Goal: Task Accomplishment & Management: Use online tool/utility

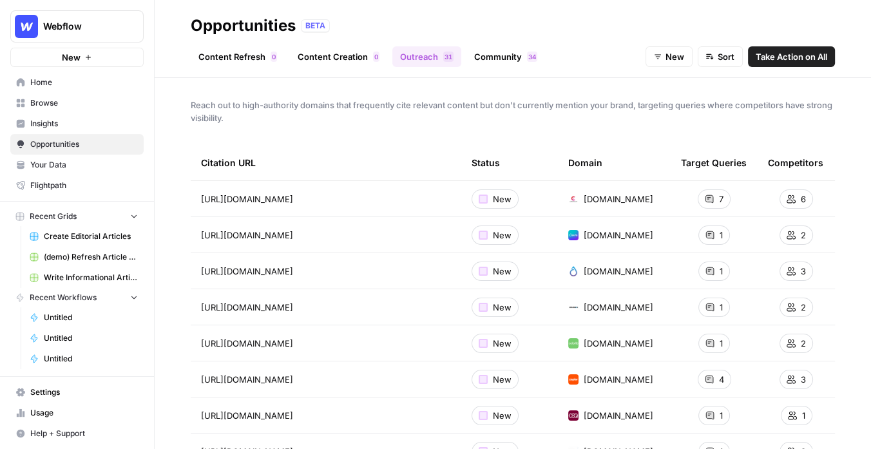
click at [229, 59] on link "Content Refresh 0" at bounding box center [238, 56] width 94 height 21
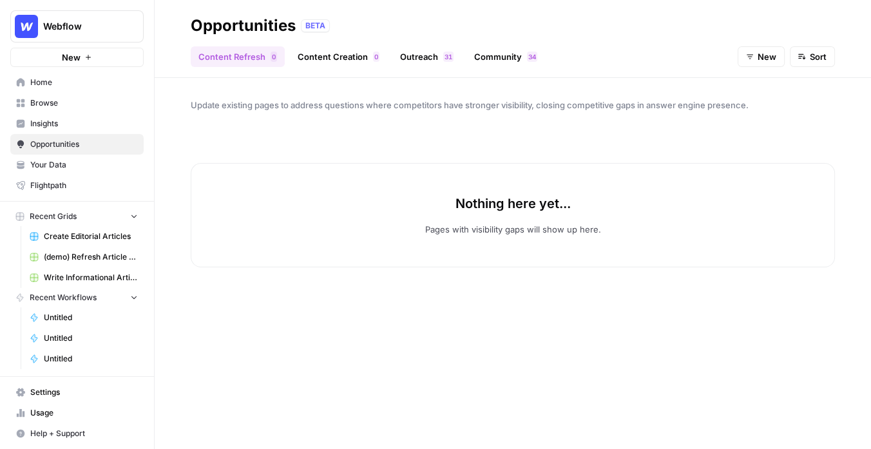
click at [59, 128] on span "Insights" at bounding box center [84, 124] width 108 height 12
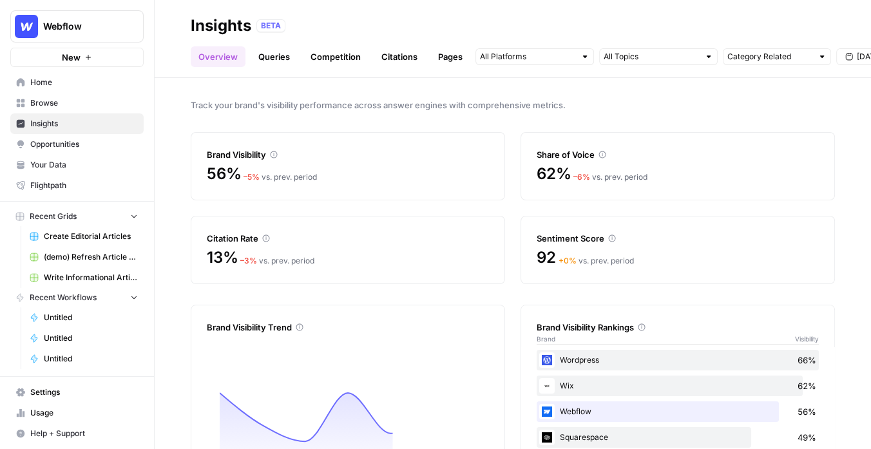
click at [82, 146] on span "Opportunities" at bounding box center [84, 145] width 108 height 12
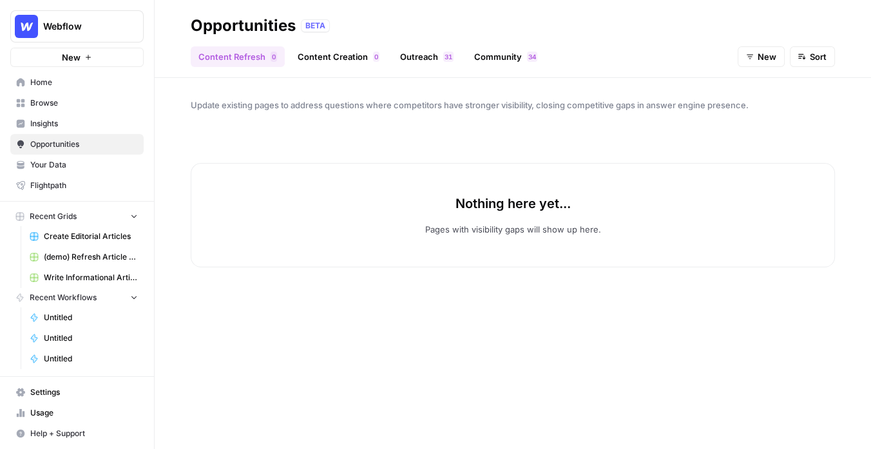
click at [137, 24] on icon "Workspace: Webflow" at bounding box center [132, 26] width 13 height 13
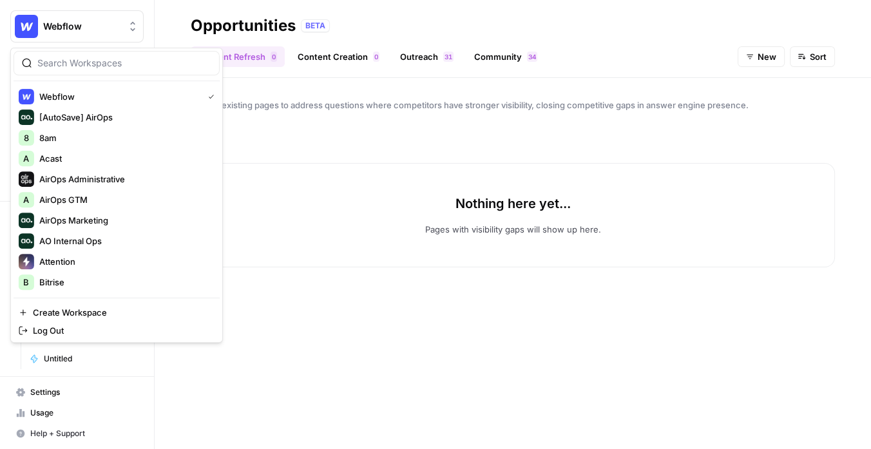
click at [344, 145] on div "Nothing here yet... Pages with visibility gaps will show up here." at bounding box center [513, 280] width 644 height 296
click at [113, 32] on span "Webflow" at bounding box center [82, 26] width 78 height 13
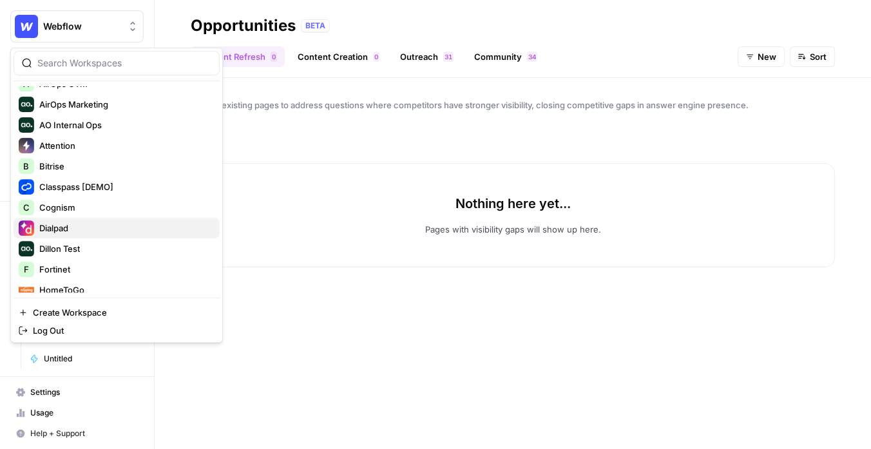
scroll to position [116, 0]
click at [106, 210] on span "Cognism" at bounding box center [124, 207] width 170 height 13
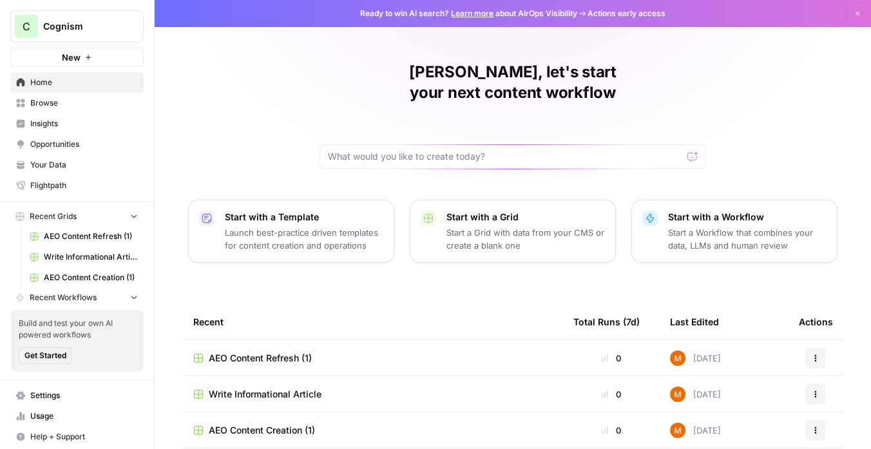
click at [100, 121] on span "Insights" at bounding box center [84, 124] width 108 height 12
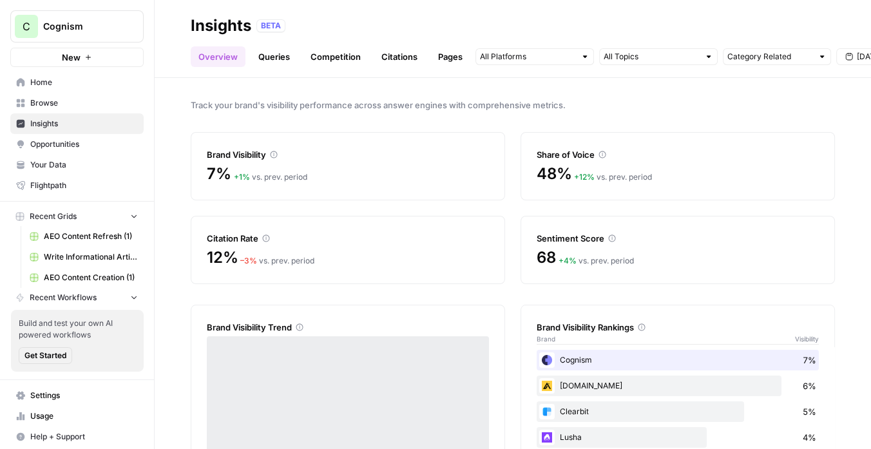
click at [105, 139] on span "Opportunities" at bounding box center [84, 145] width 108 height 12
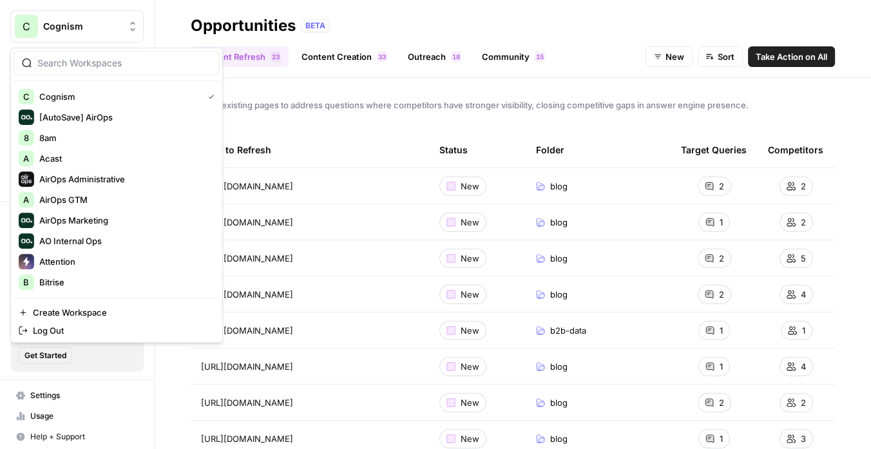
click at [121, 35] on button "C Cognism" at bounding box center [76, 26] width 133 height 32
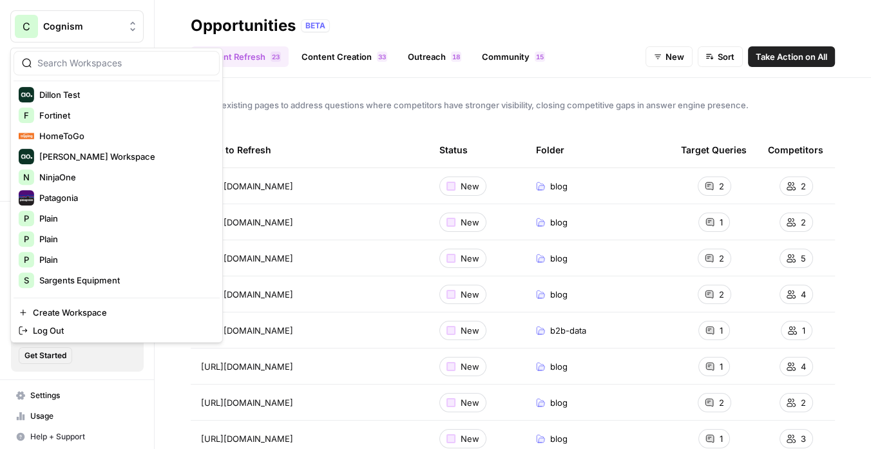
scroll to position [288, 0]
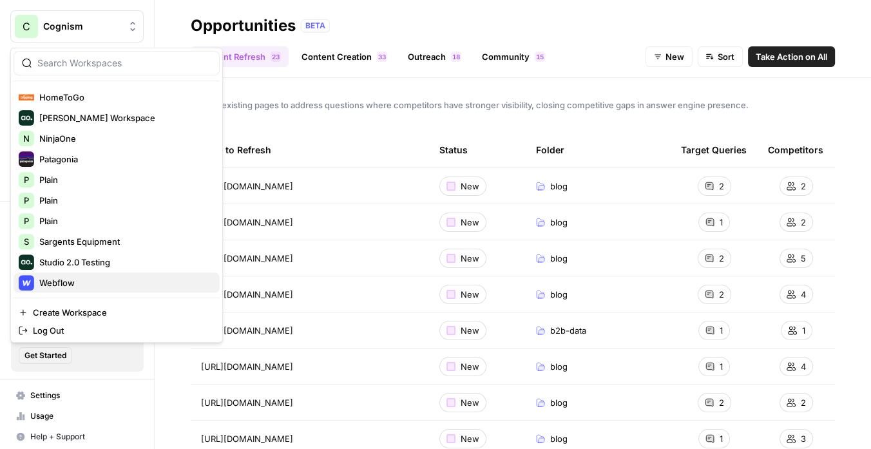
click at [97, 287] on span "Webflow" at bounding box center [124, 282] width 170 height 13
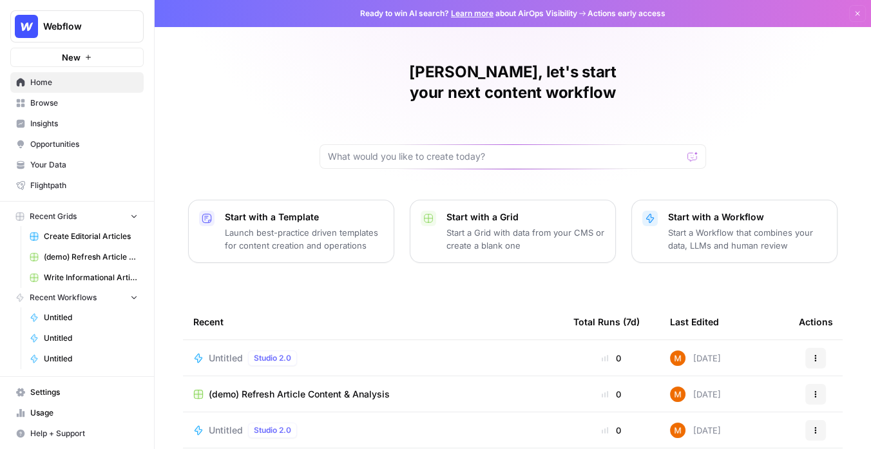
click at [82, 126] on span "Insights" at bounding box center [84, 124] width 108 height 12
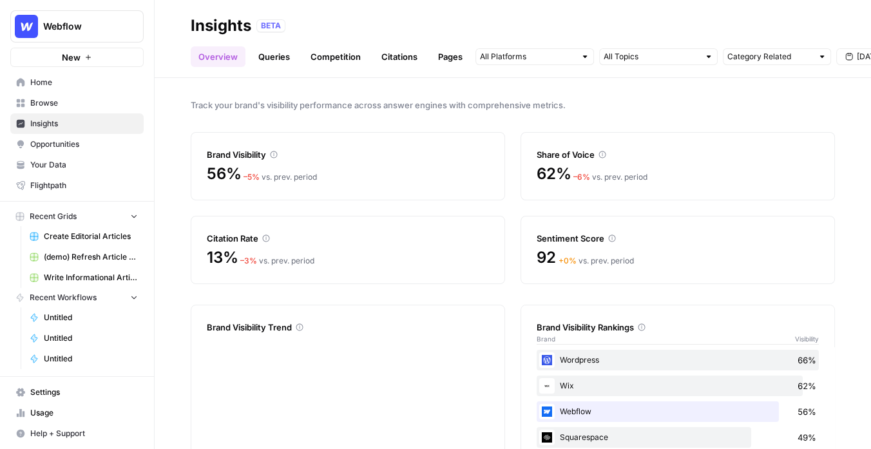
click at [82, 146] on span "Opportunities" at bounding box center [84, 145] width 108 height 12
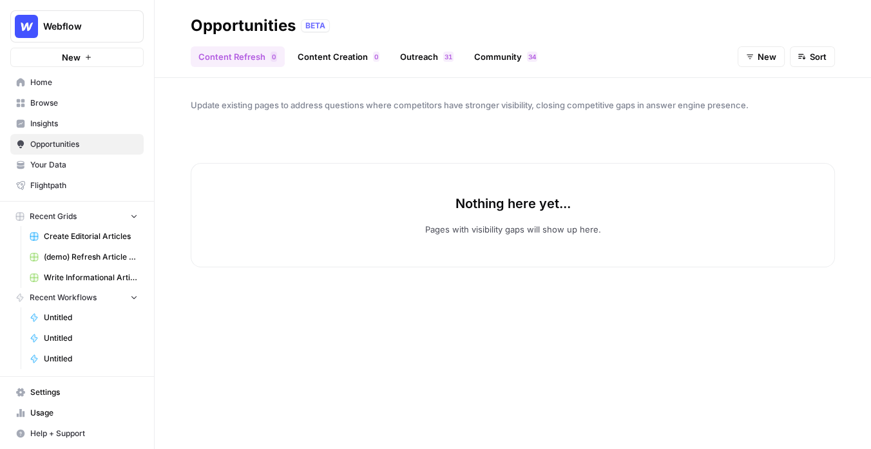
click at [90, 234] on span "Create Editorial Articles" at bounding box center [91, 237] width 94 height 12
click at [95, 21] on span "Webflow" at bounding box center [82, 26] width 78 height 13
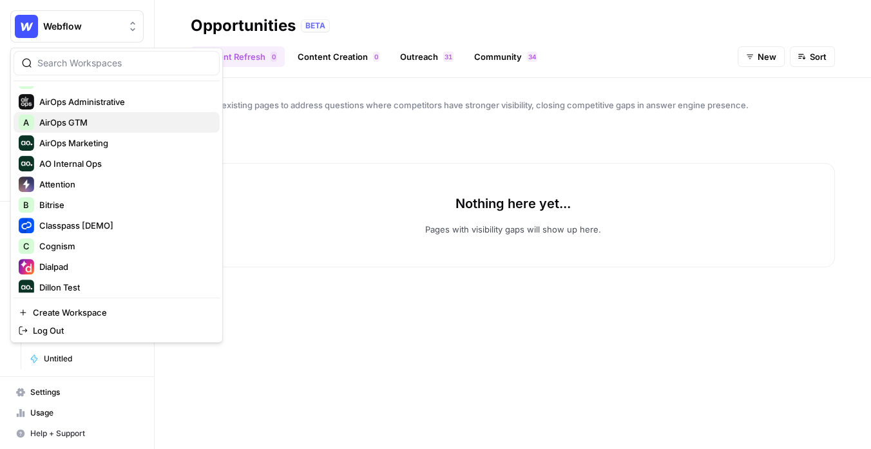
scroll to position [94, 0]
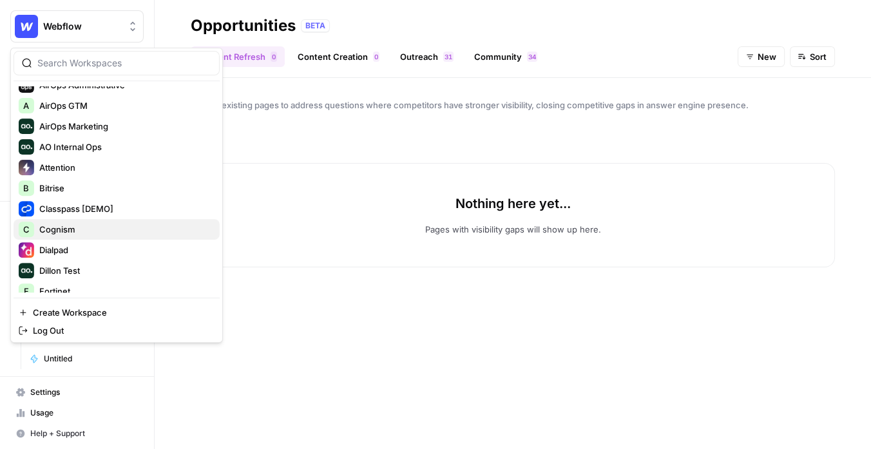
click at [72, 229] on span "Cognism" at bounding box center [124, 229] width 170 height 13
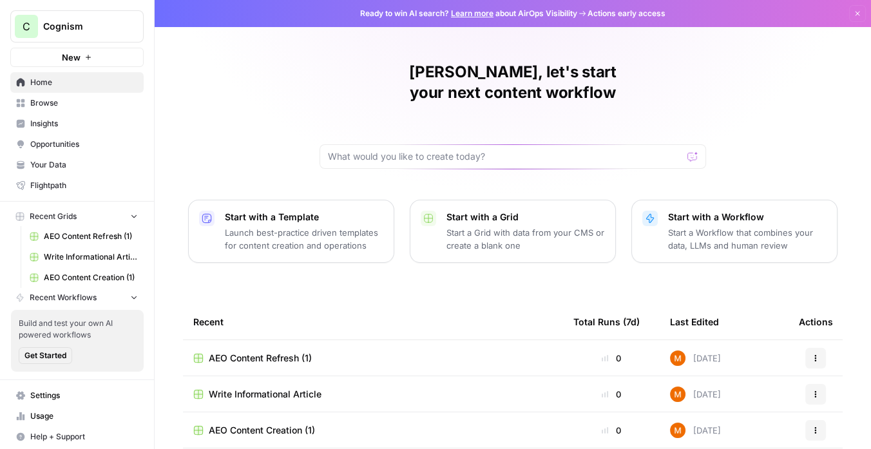
click at [64, 119] on span "Insights" at bounding box center [84, 124] width 108 height 12
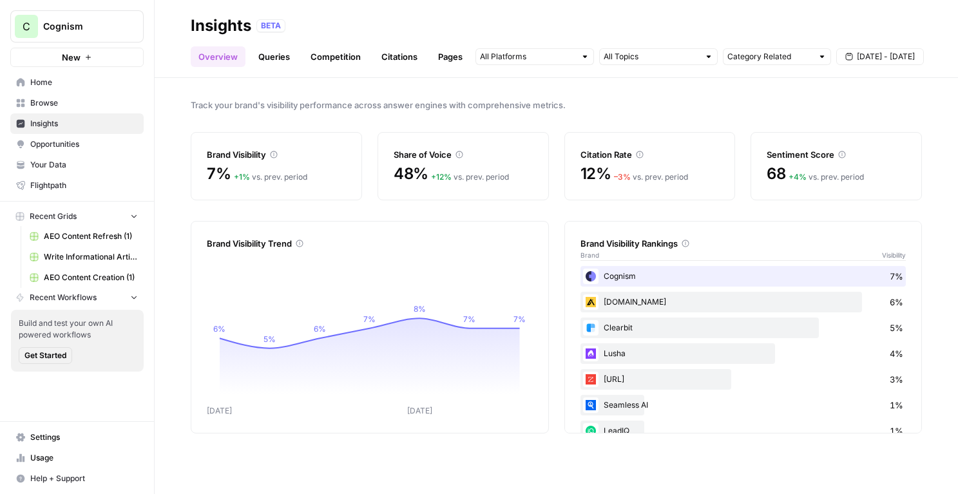
click at [280, 54] on link "Queries" at bounding box center [274, 56] width 47 height 21
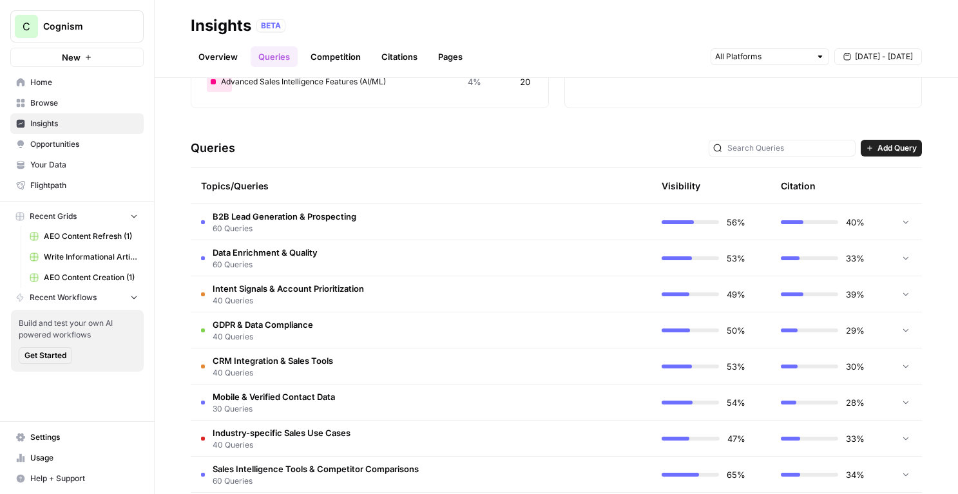
scroll to position [233, 0]
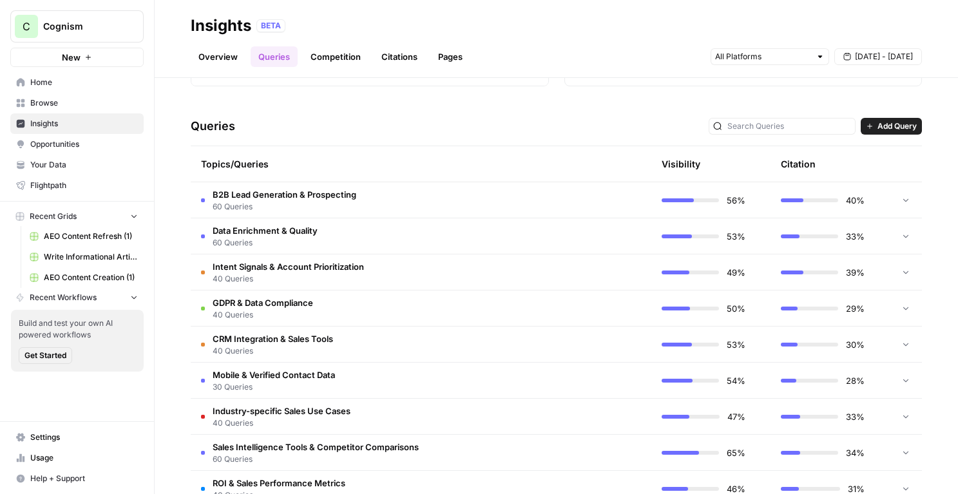
click at [436, 193] on td "B2B Lead Generation & Prospecting 60 Queries" at bounding box center [360, 199] width 338 height 35
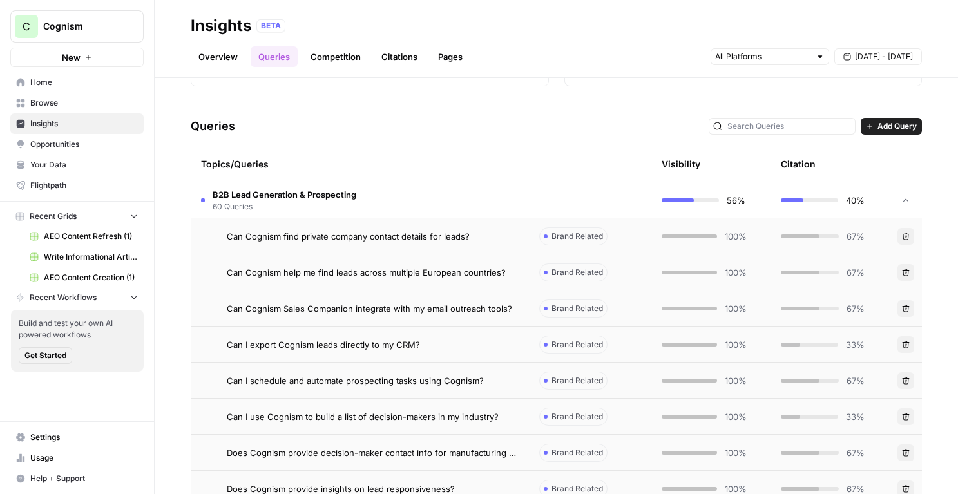
click at [434, 199] on td "B2B Lead Generation & Prospecting 60 Queries" at bounding box center [360, 199] width 338 height 35
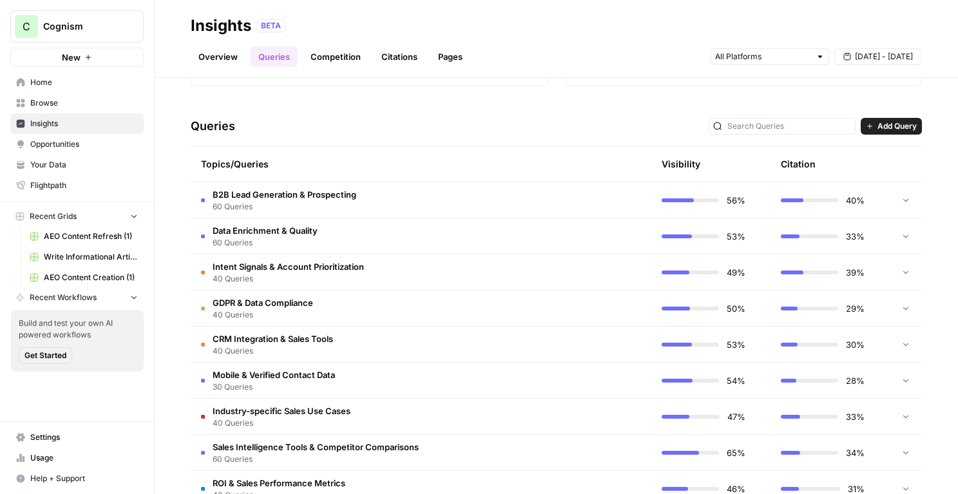
scroll to position [0, 0]
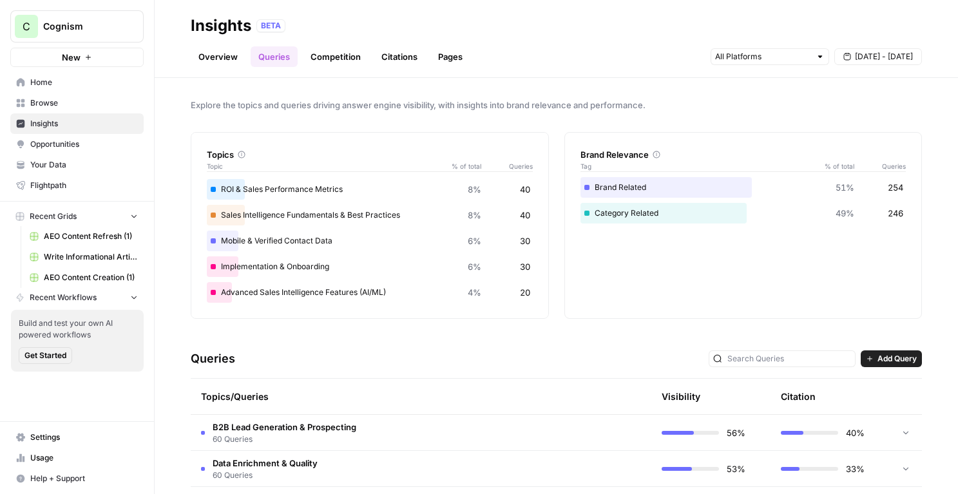
click at [412, 59] on link "Citations" at bounding box center [400, 56] width 52 height 21
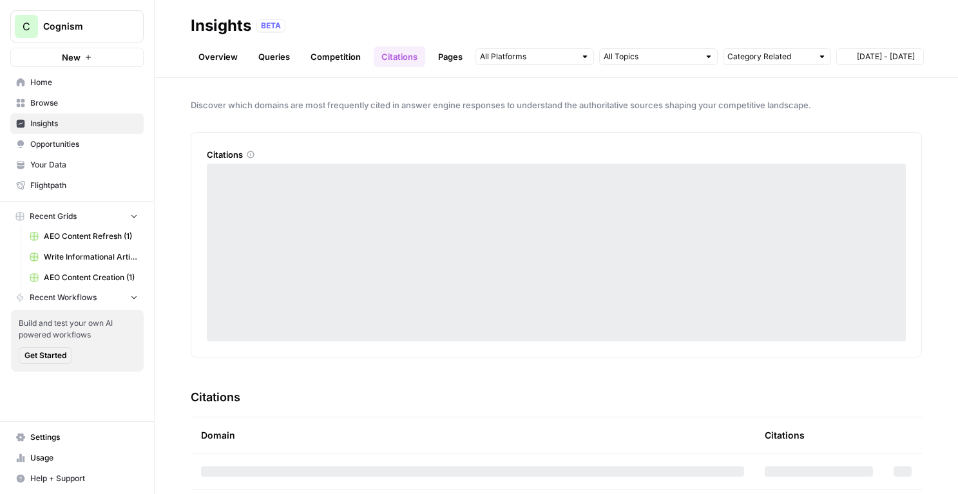
click at [454, 57] on link "Pages" at bounding box center [451, 56] width 40 height 21
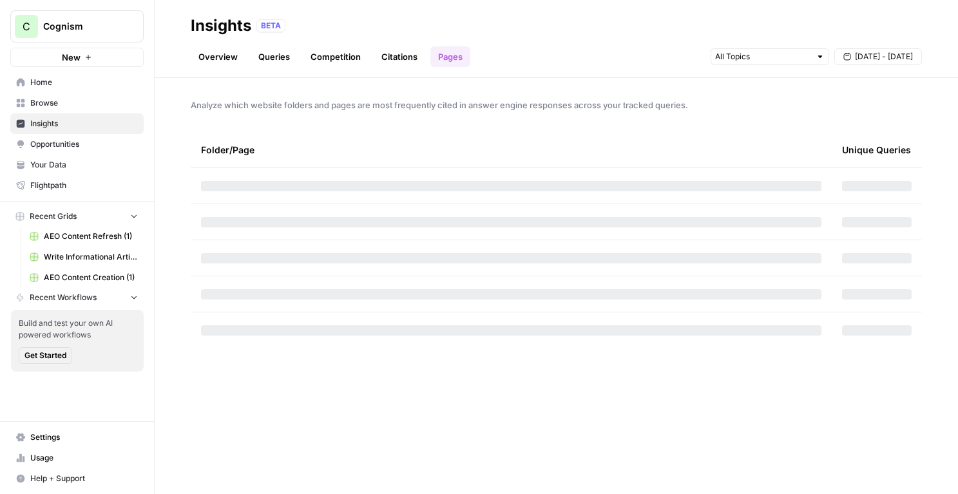
click at [112, 142] on span "Opportunities" at bounding box center [84, 145] width 108 height 12
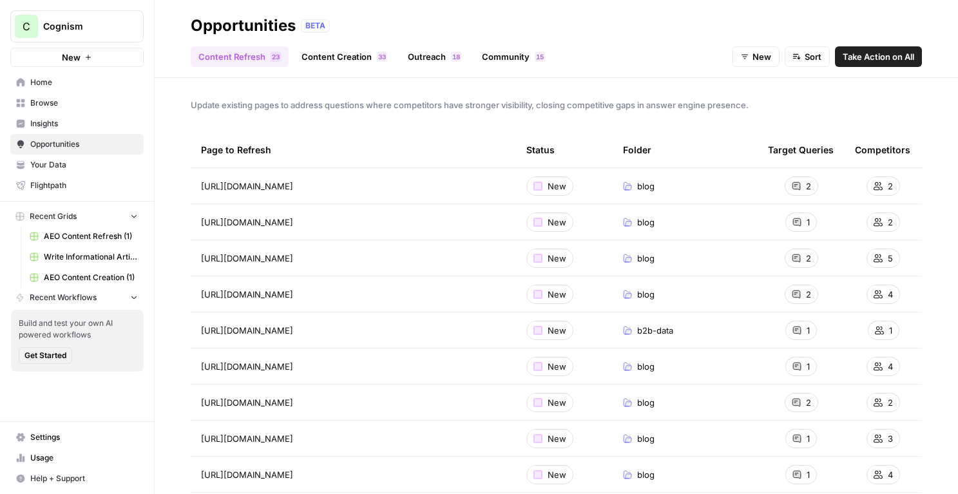
click at [345, 57] on link "Content Creation 3 3" at bounding box center [344, 56] width 101 height 21
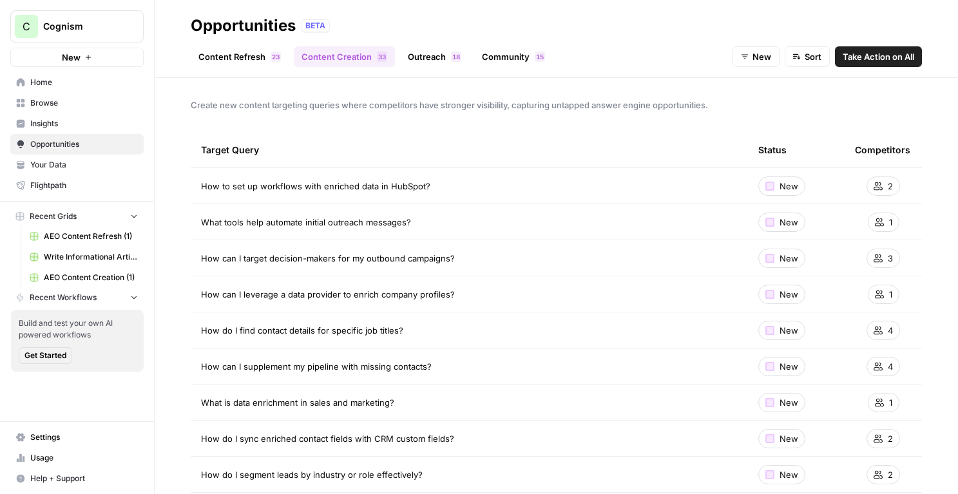
click at [68, 127] on span "Insights" at bounding box center [84, 124] width 108 height 12
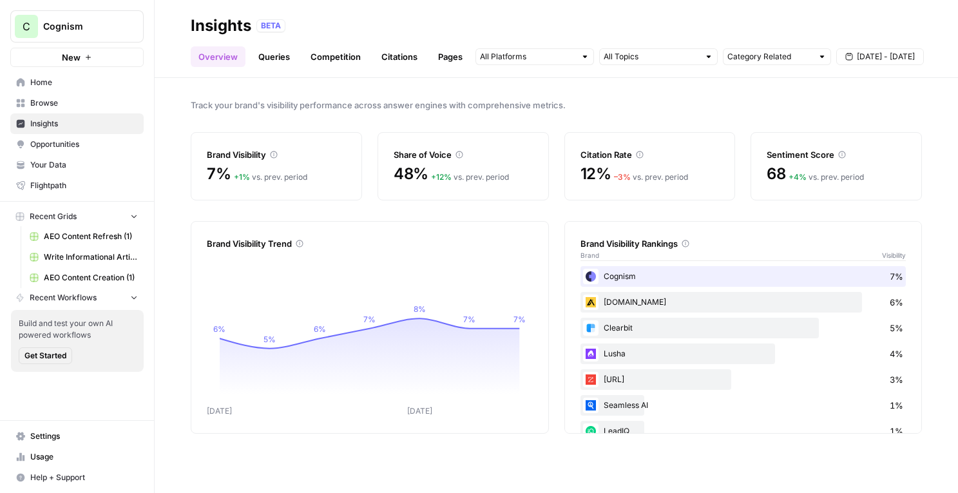
drag, startPoint x: 189, startPoint y: 121, endPoint x: 169, endPoint y: 121, distance: 20.6
click at [286, 57] on link "Queries" at bounding box center [274, 56] width 47 height 21
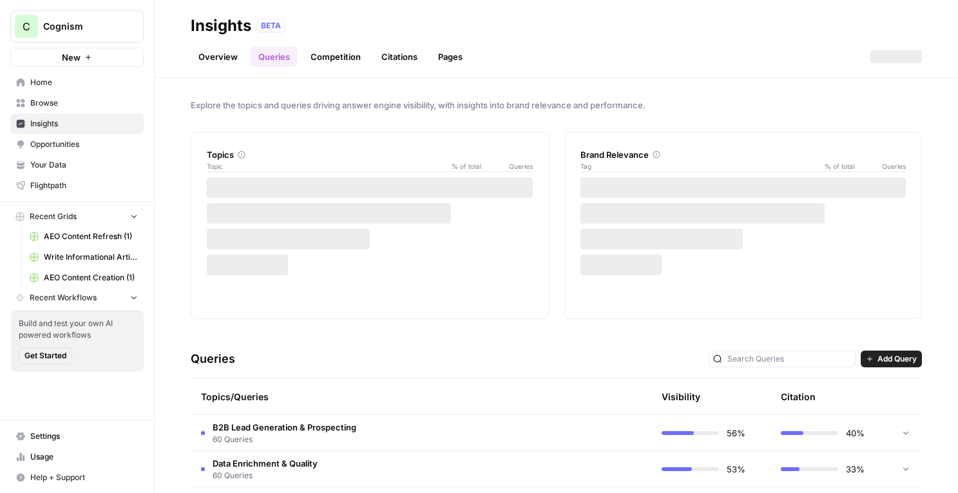
click at [317, 60] on link "Competition" at bounding box center [336, 56] width 66 height 21
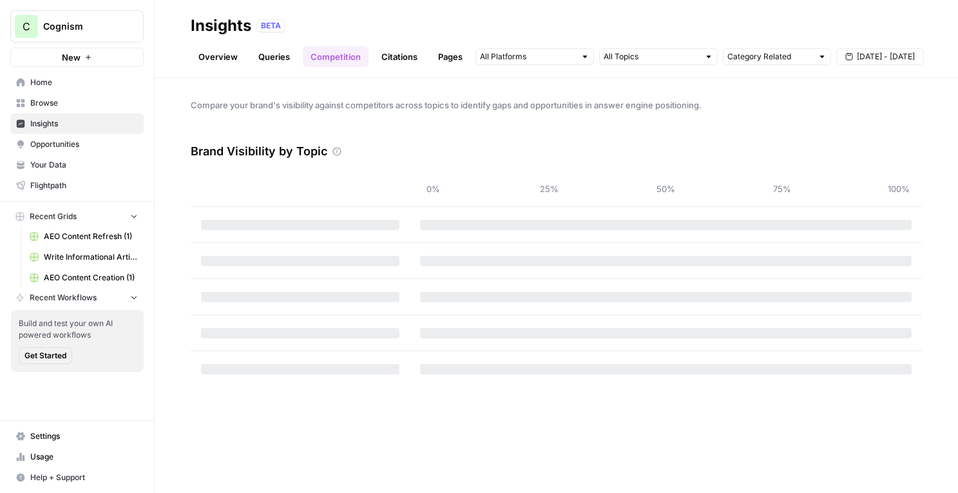
click at [283, 60] on link "Queries" at bounding box center [274, 56] width 47 height 21
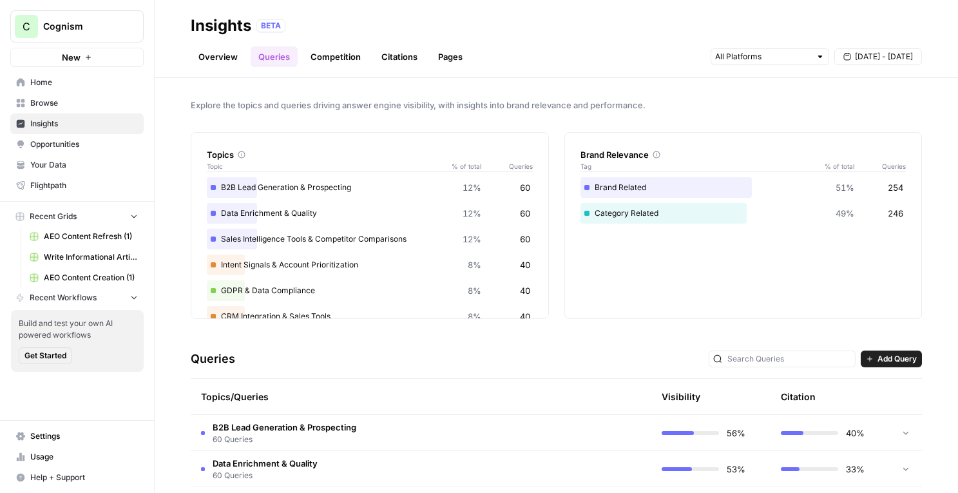
click at [211, 63] on link "Overview" at bounding box center [218, 56] width 55 height 21
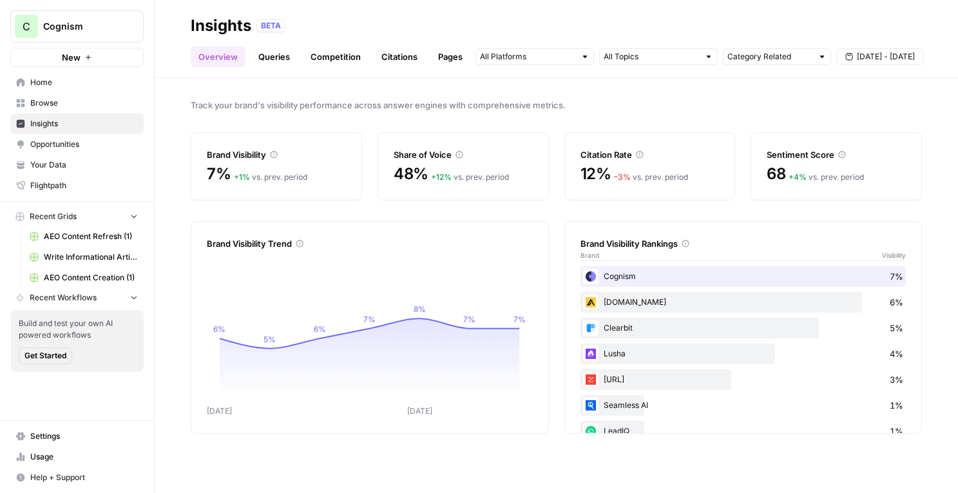
click at [272, 58] on link "Queries" at bounding box center [274, 56] width 47 height 21
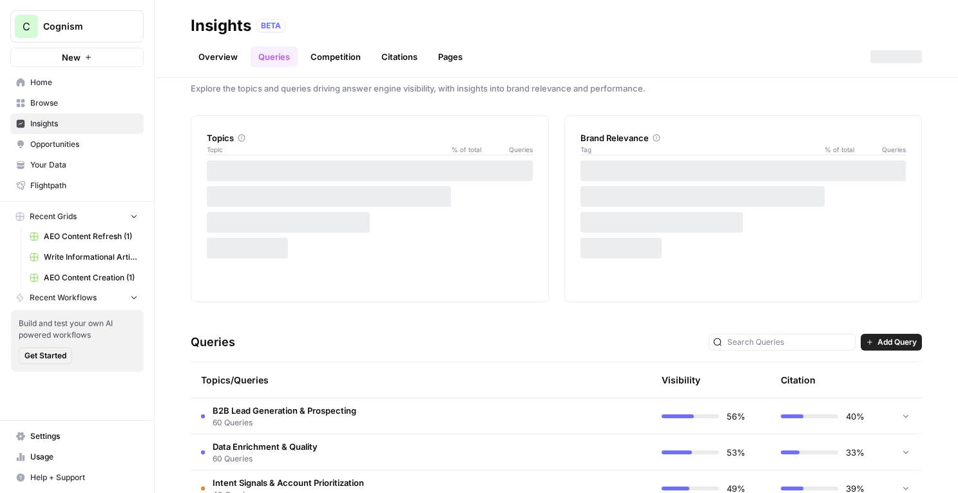
scroll to position [25, 0]
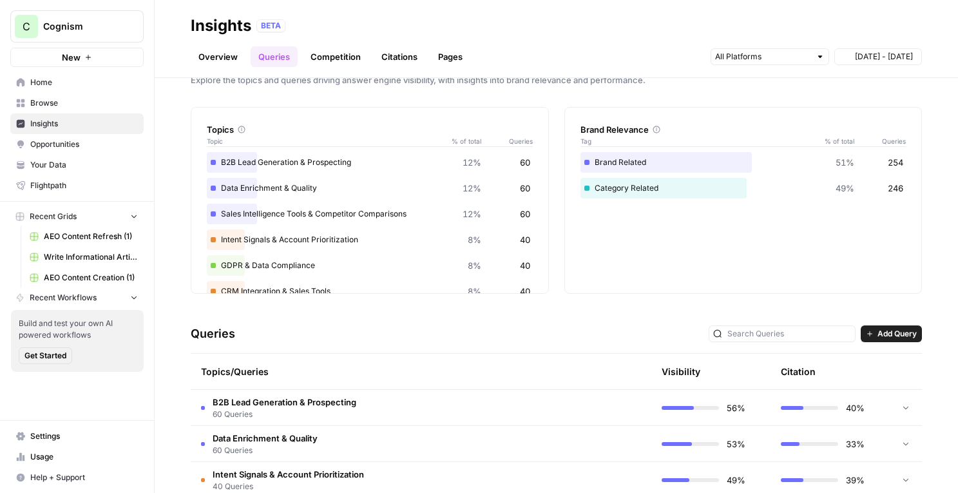
click at [85, 146] on span "Opportunities" at bounding box center [84, 145] width 108 height 12
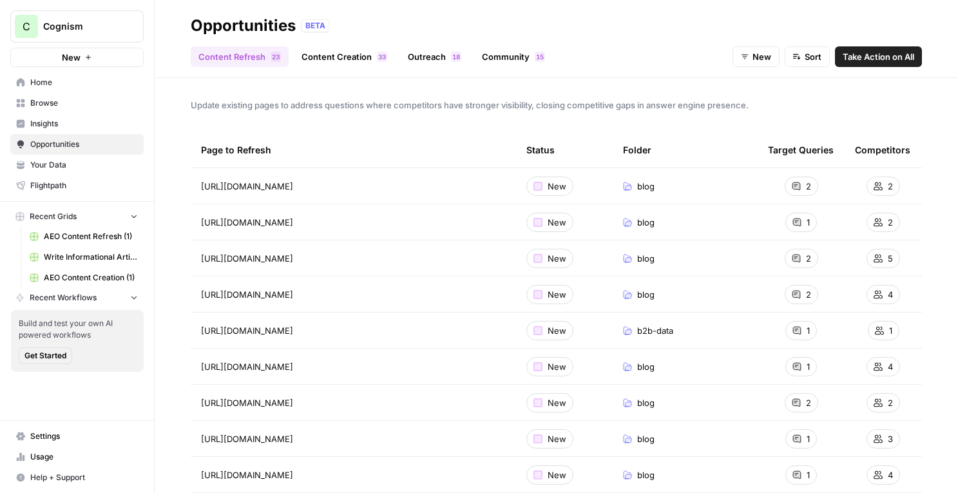
click at [309, 60] on link "Content Creation 3 3" at bounding box center [344, 56] width 101 height 21
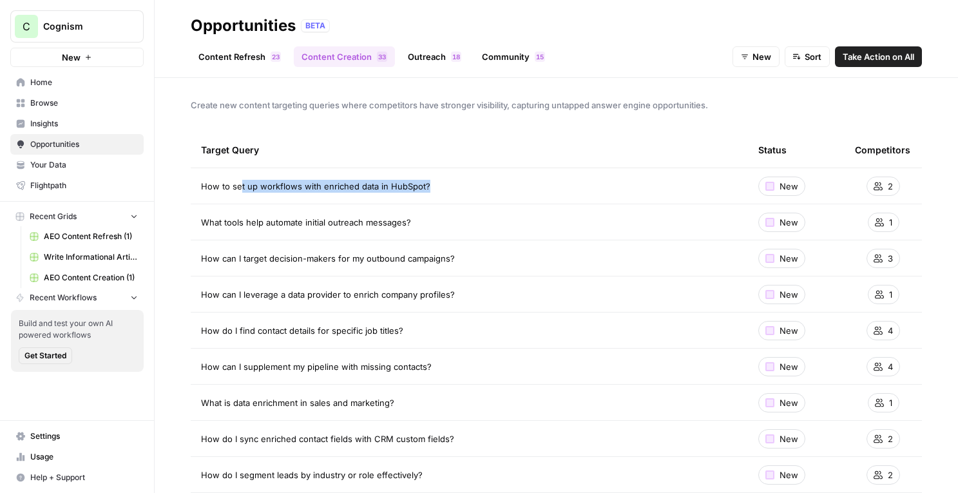
drag, startPoint x: 434, startPoint y: 193, endPoint x: 241, endPoint y: 189, distance: 192.7
click at [241, 189] on td "How to set up workflows with enriched data in HubSpot?" at bounding box center [469, 185] width 557 height 35
click at [241, 189] on span "How to set up workflows with enriched data in HubSpot?" at bounding box center [315, 186] width 229 height 13
click at [79, 119] on span "Insights" at bounding box center [84, 124] width 108 height 12
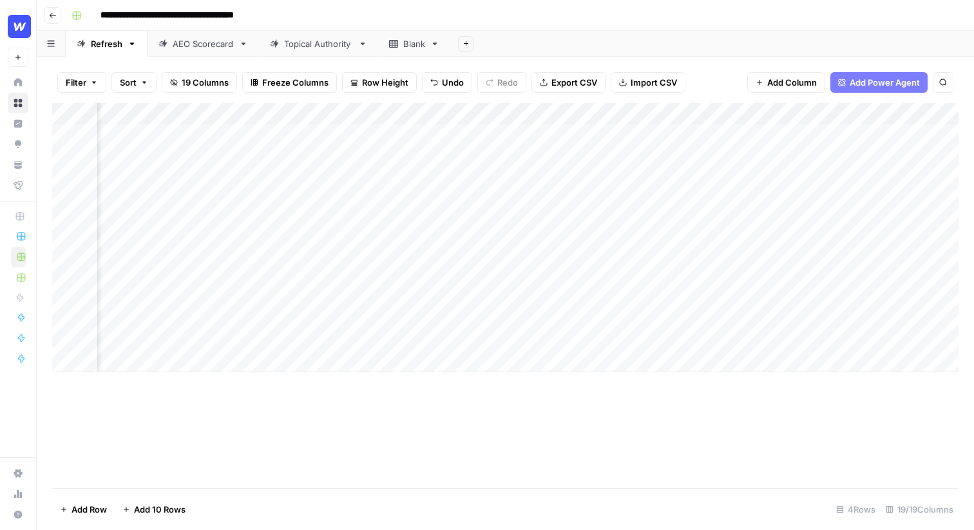
scroll to position [0, 1470]
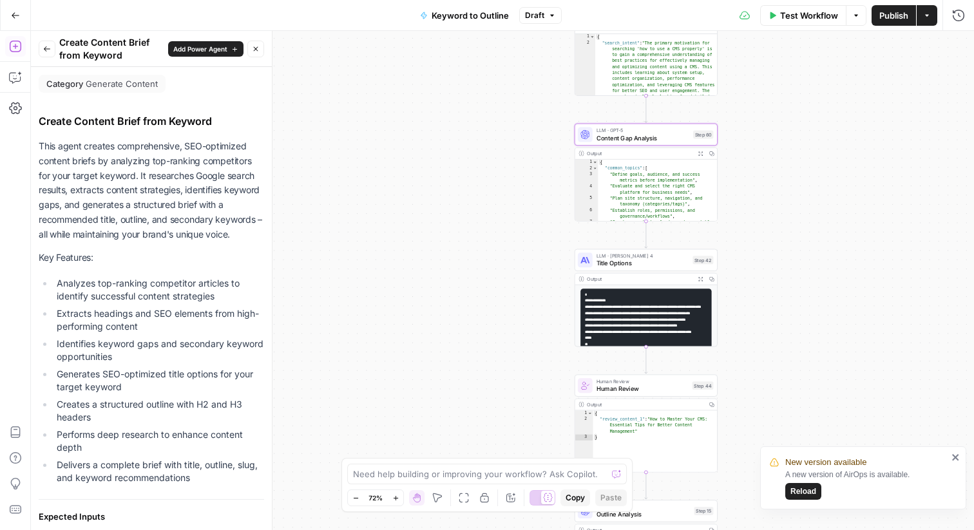
scroll to position [779, 0]
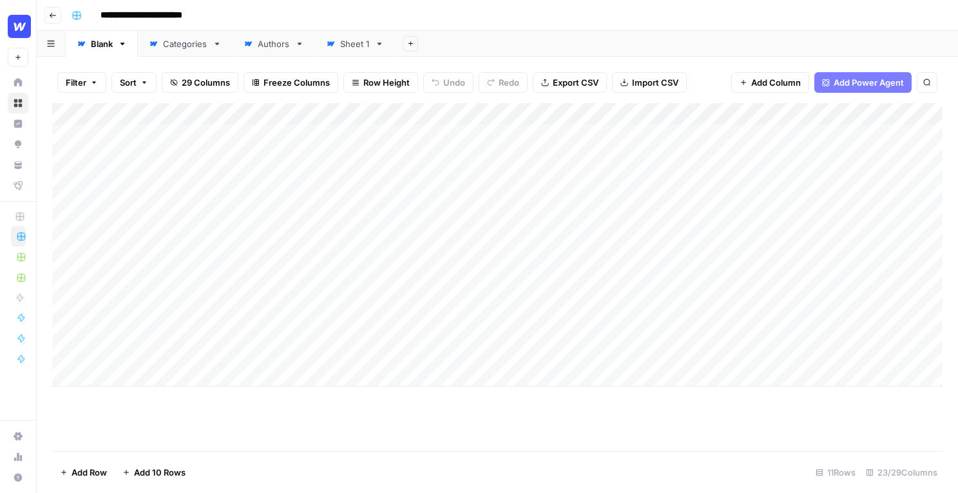
click at [174, 135] on div "Add Column" at bounding box center [497, 245] width 891 height 284
click at [294, 135] on div "Add Column" at bounding box center [497, 245] width 891 height 284
click at [835, 88] on button "Add Power Agent" at bounding box center [863, 82] width 97 height 21
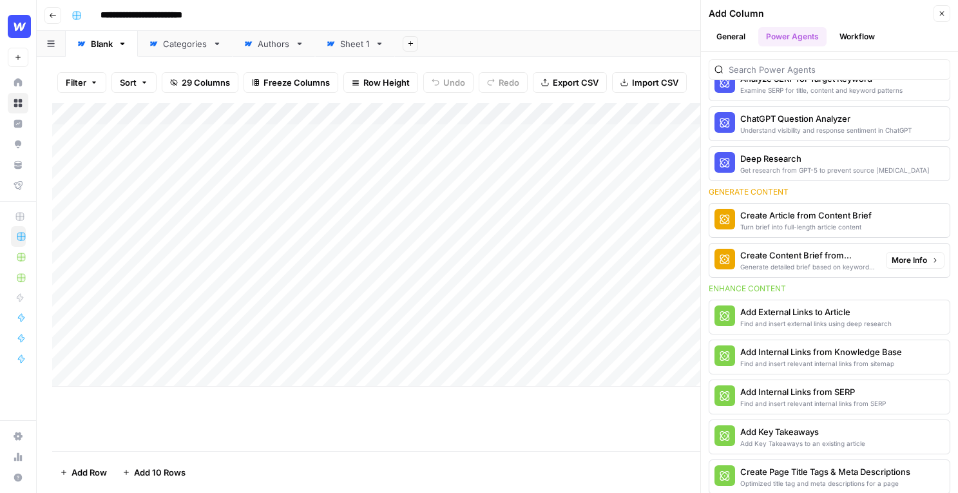
scroll to position [85, 0]
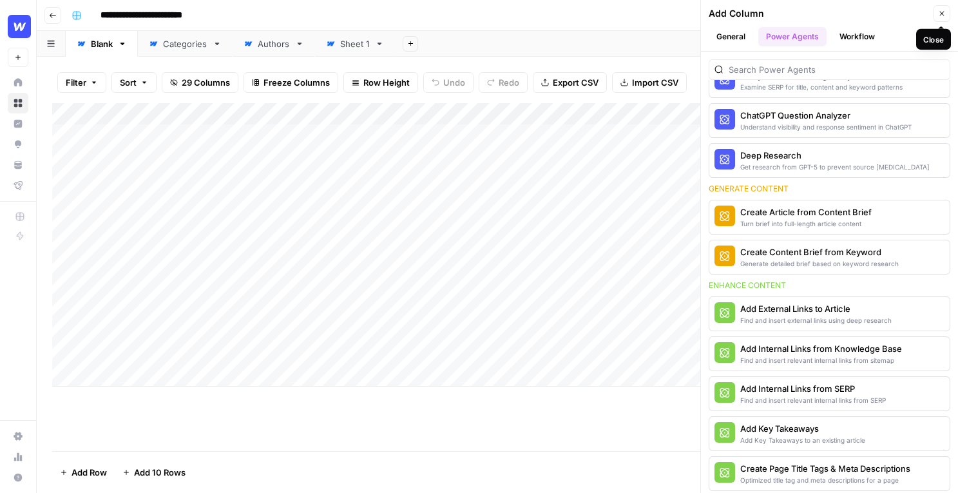
click at [947, 19] on button "Close" at bounding box center [942, 13] width 17 height 17
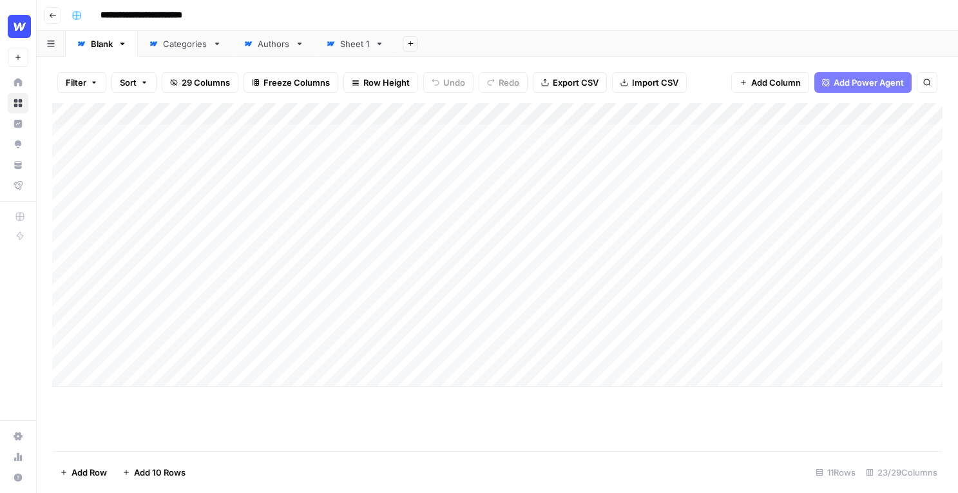
click at [161, 124] on div "Add Column" at bounding box center [497, 245] width 891 height 284
click at [594, 115] on div "Add Column" at bounding box center [497, 245] width 891 height 284
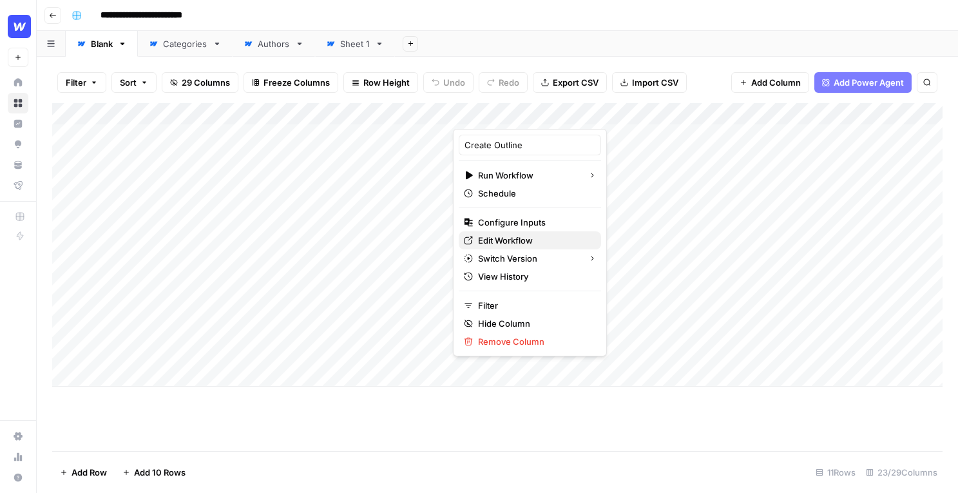
click at [512, 237] on span "Edit Workflow" at bounding box center [534, 240] width 113 height 13
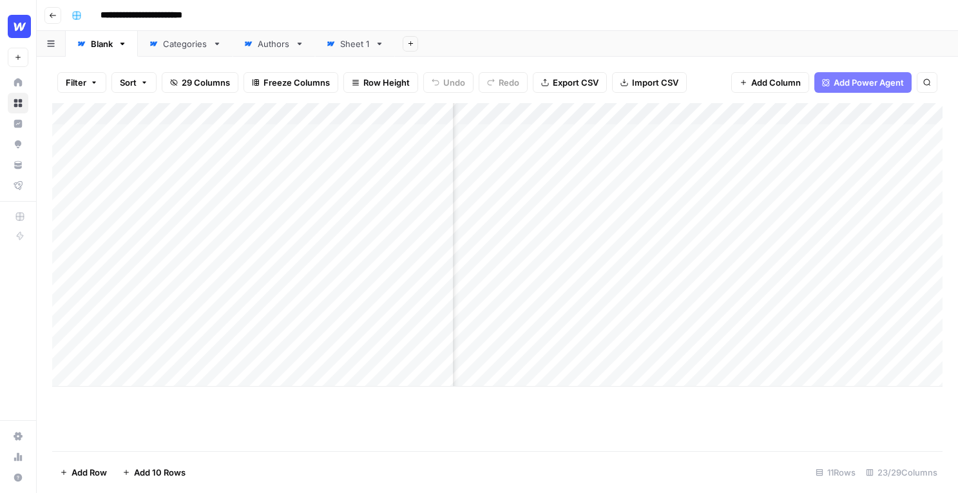
scroll to position [0, 213]
click at [825, 154] on div "Add Column" at bounding box center [497, 245] width 891 height 284
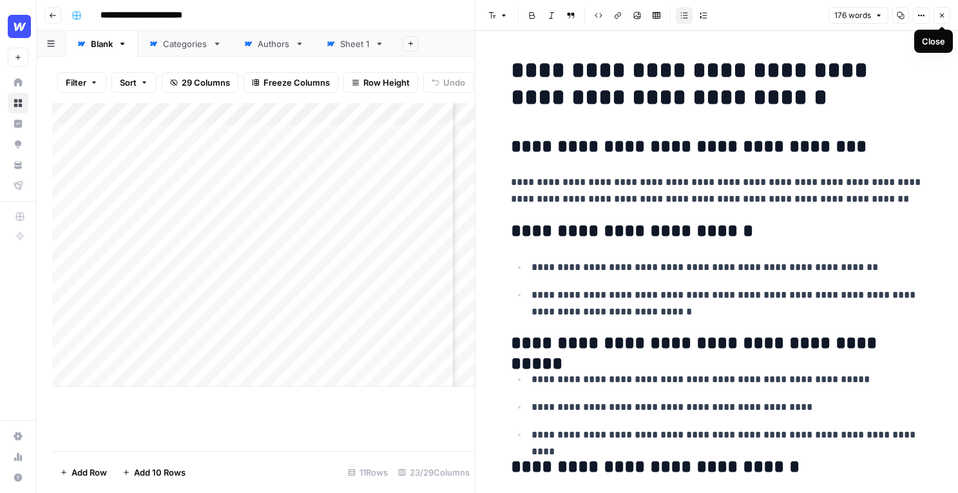
click at [940, 21] on button "Close" at bounding box center [942, 15] width 17 height 17
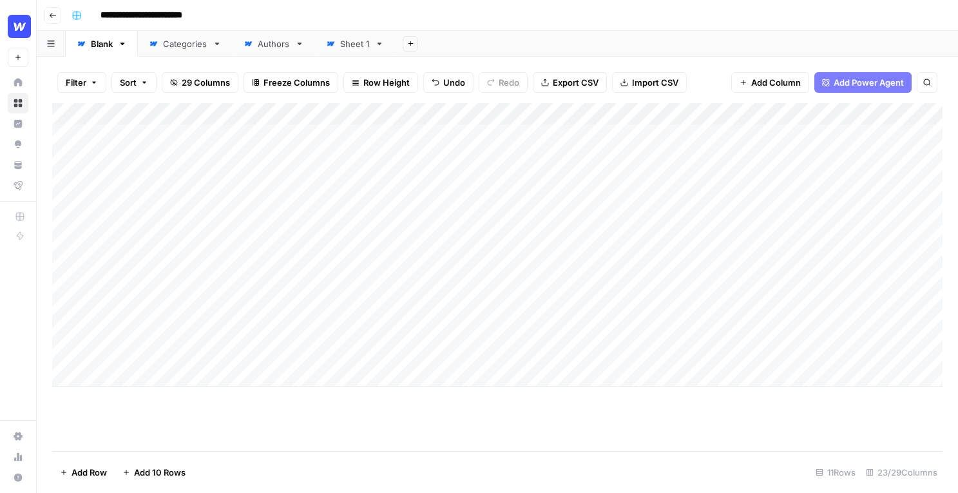
click at [601, 116] on div "Add Column" at bounding box center [497, 245] width 891 height 284
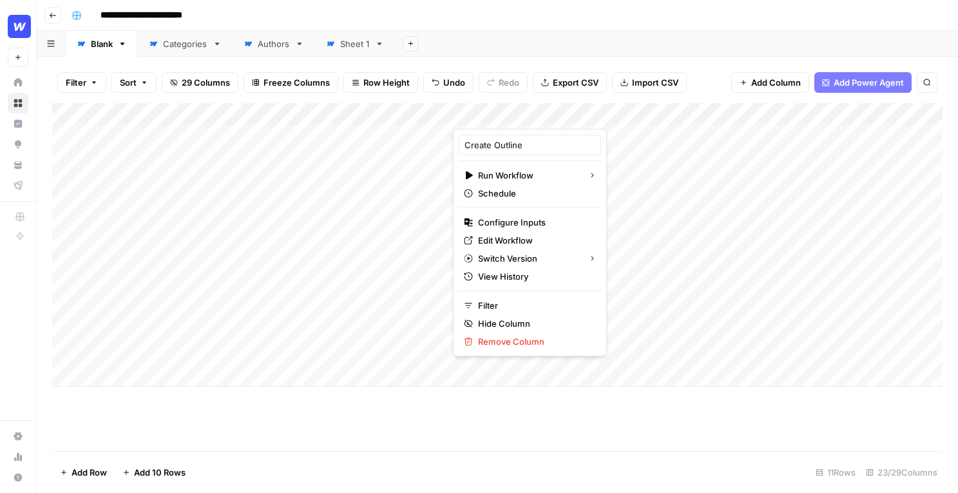
click at [690, 83] on div "Filter Sort 29 Columns Freeze Columns Row Height Undo Redo Export CSV Import CS…" at bounding box center [497, 82] width 891 height 41
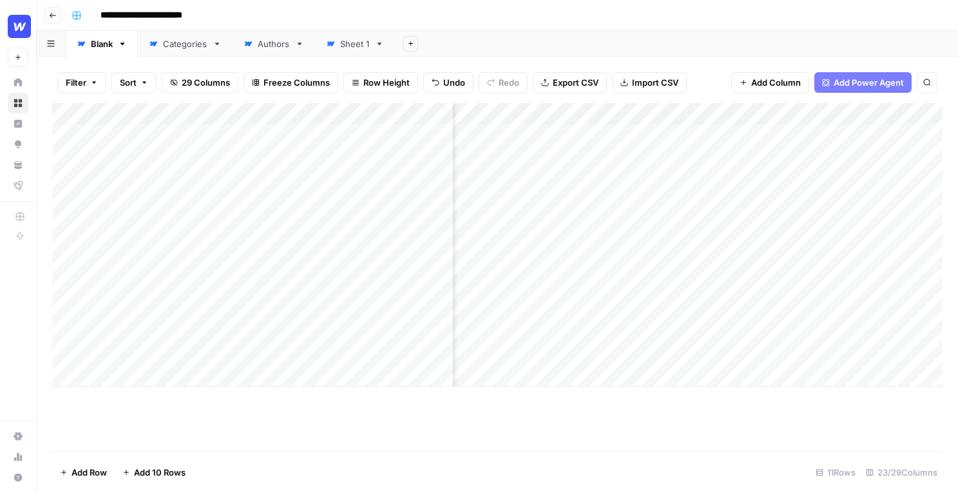
scroll to position [0, 183]
click at [854, 155] on div "Add Column" at bounding box center [497, 245] width 891 height 284
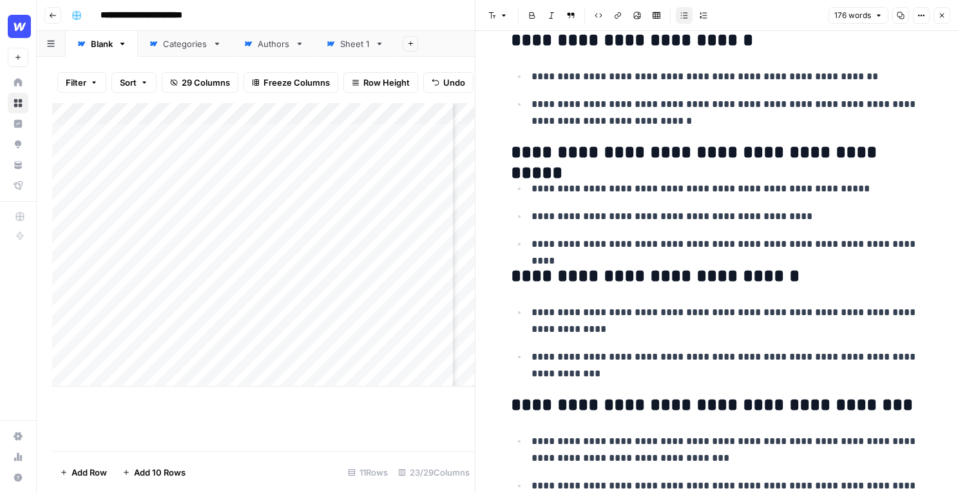
scroll to position [260, 0]
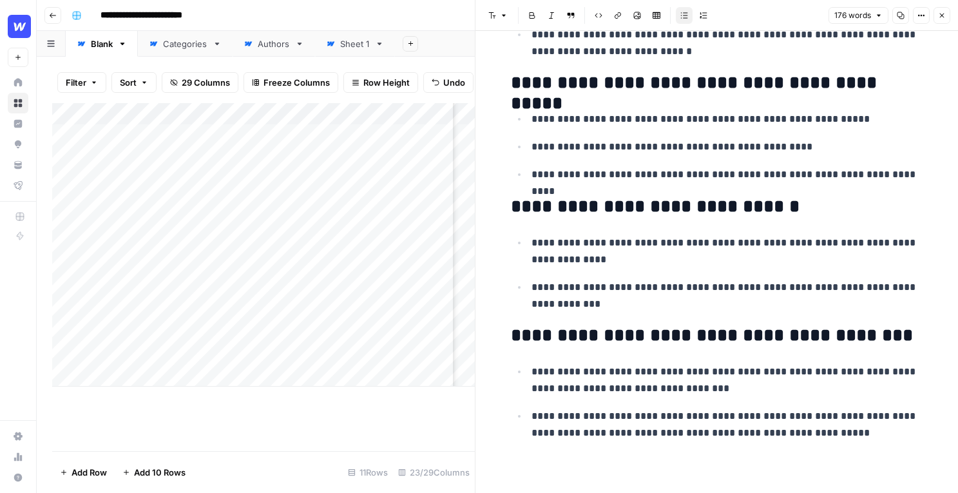
drag, startPoint x: 706, startPoint y: 268, endPoint x: 663, endPoint y: 268, distance: 43.2
click at [663, 268] on ul "**********" at bounding box center [717, 273] width 412 height 79
click at [942, 21] on button "Close" at bounding box center [942, 15] width 17 height 17
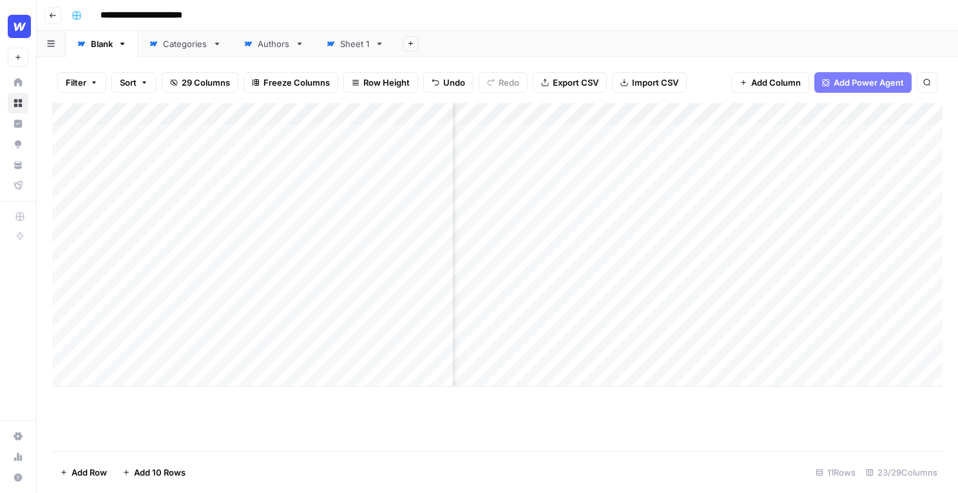
scroll to position [0, 674]
drag, startPoint x: 687, startPoint y: 180, endPoint x: 643, endPoint y: 180, distance: 43.8
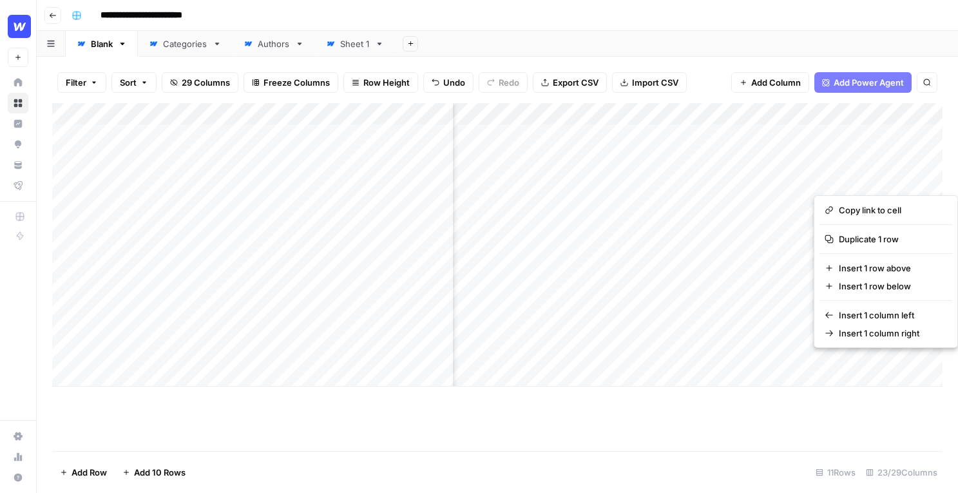
scroll to position [0, 0]
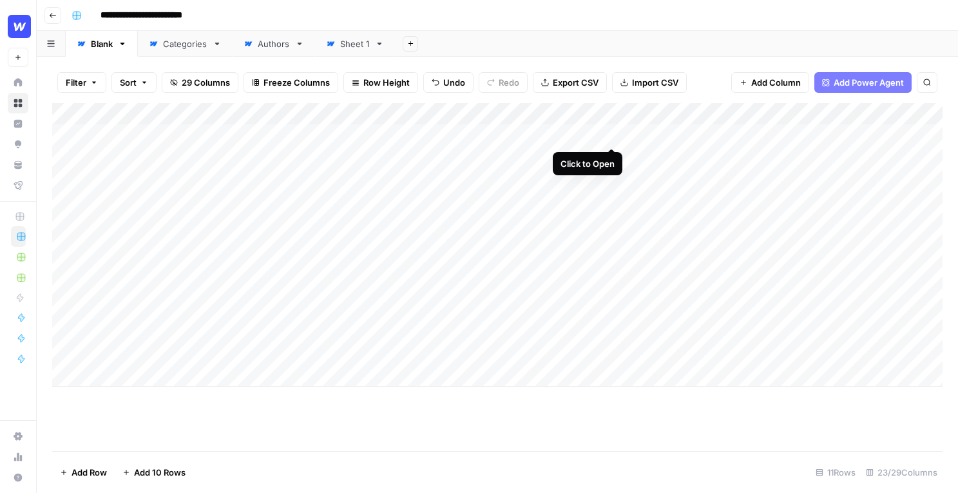
click at [610, 131] on div "Add Column" at bounding box center [497, 245] width 891 height 284
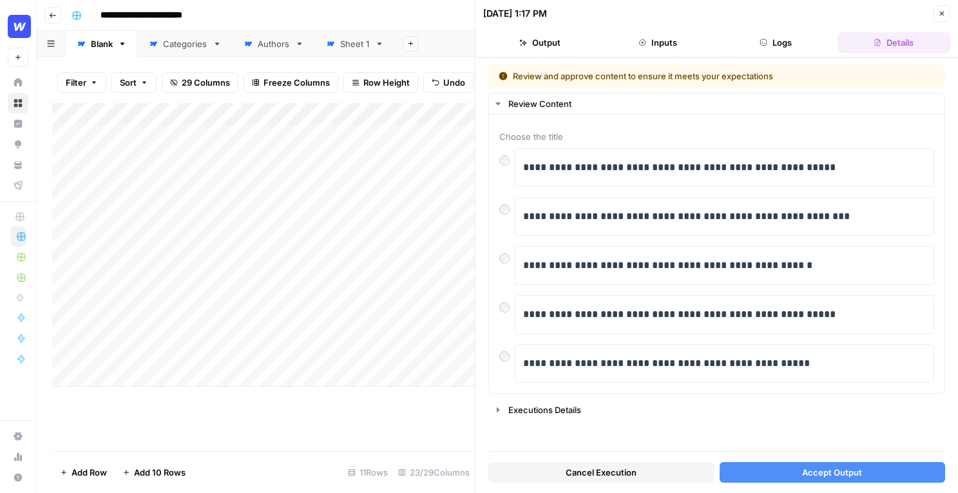
click at [947, 14] on button "Close" at bounding box center [942, 13] width 17 height 17
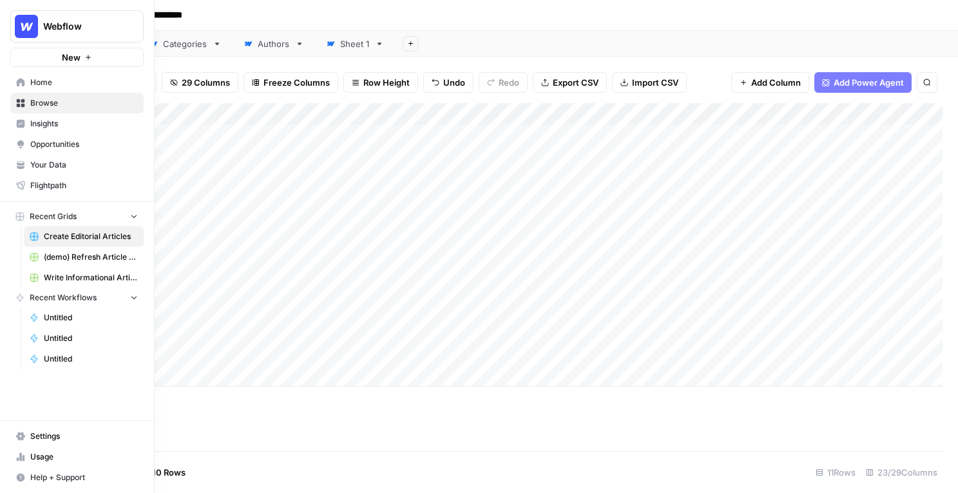
click at [50, 166] on span "Your Data" at bounding box center [84, 165] width 108 height 12
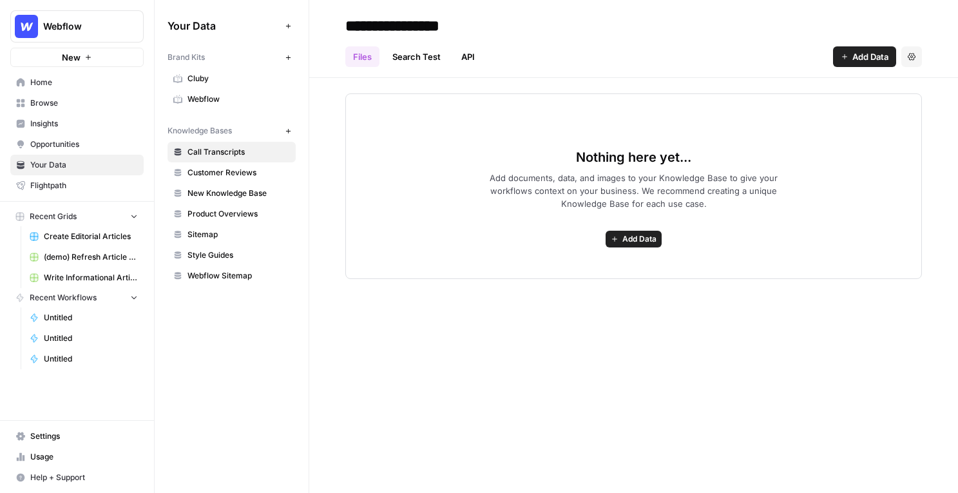
click at [208, 93] on span "Webflow" at bounding box center [239, 99] width 102 height 12
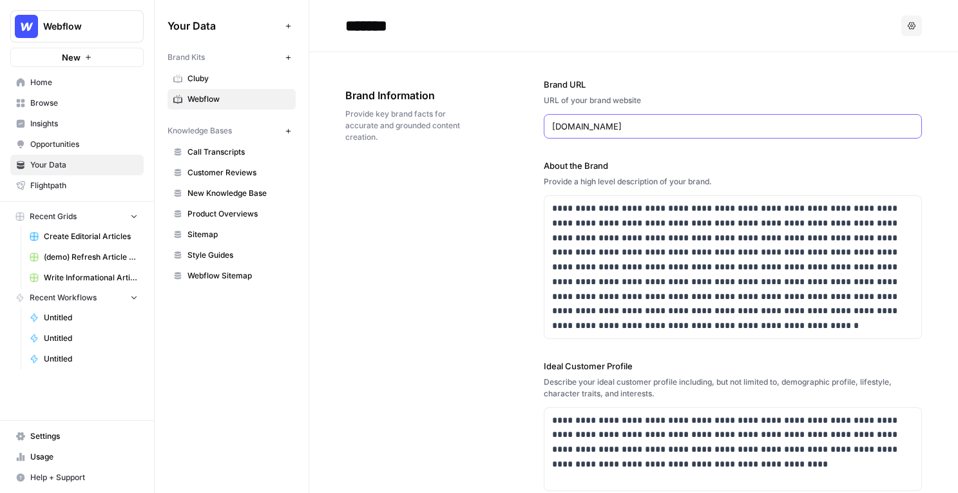
drag, startPoint x: 614, startPoint y: 129, endPoint x: 548, endPoint y: 130, distance: 65.1
click at [548, 129] on div "[DOMAIN_NAME]" at bounding box center [733, 126] width 378 height 24
click at [610, 130] on input "[DOMAIN_NAME]" at bounding box center [733, 126] width 362 height 13
click at [229, 195] on span "New Knowledge Base" at bounding box center [239, 194] width 102 height 12
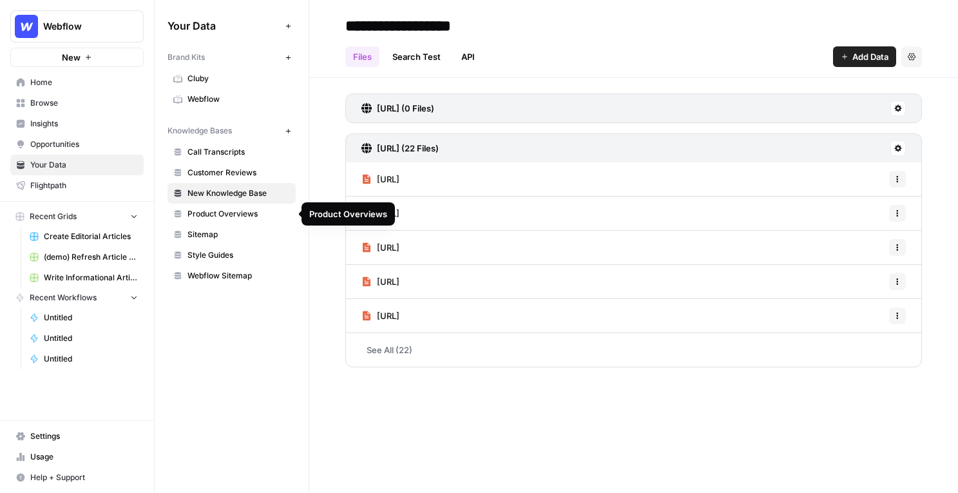
click at [235, 218] on span "Product Overviews" at bounding box center [239, 214] width 102 height 12
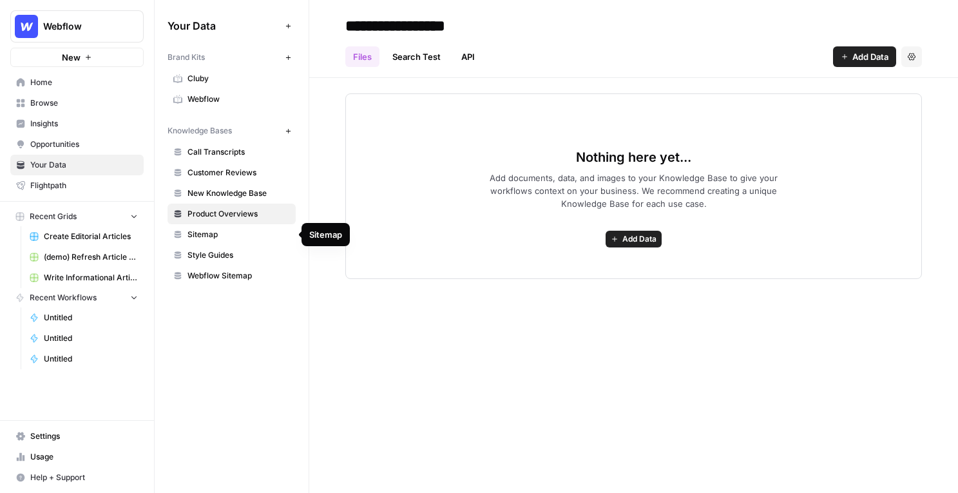
click at [221, 235] on span "Sitemap" at bounding box center [239, 235] width 102 height 12
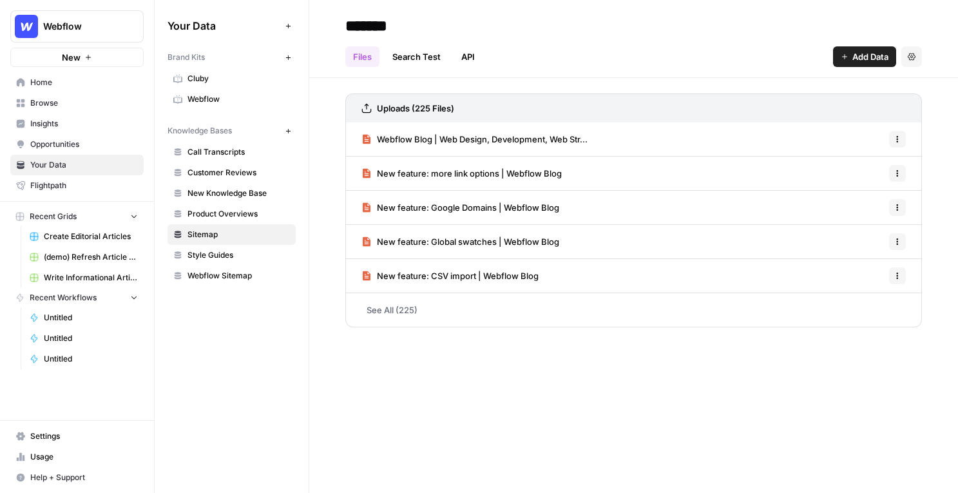
click at [214, 101] on span "Webflow" at bounding box center [239, 99] width 102 height 12
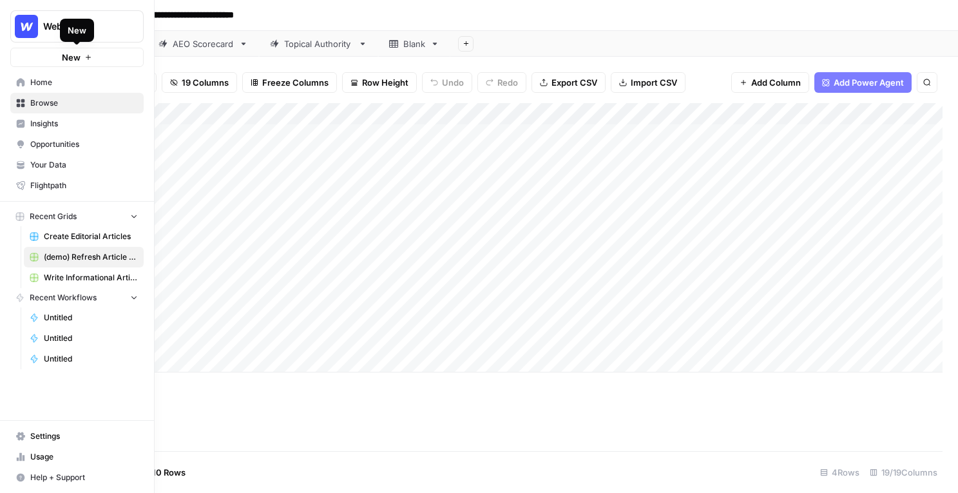
click at [43, 58] on button "New" at bounding box center [76, 57] width 133 height 19
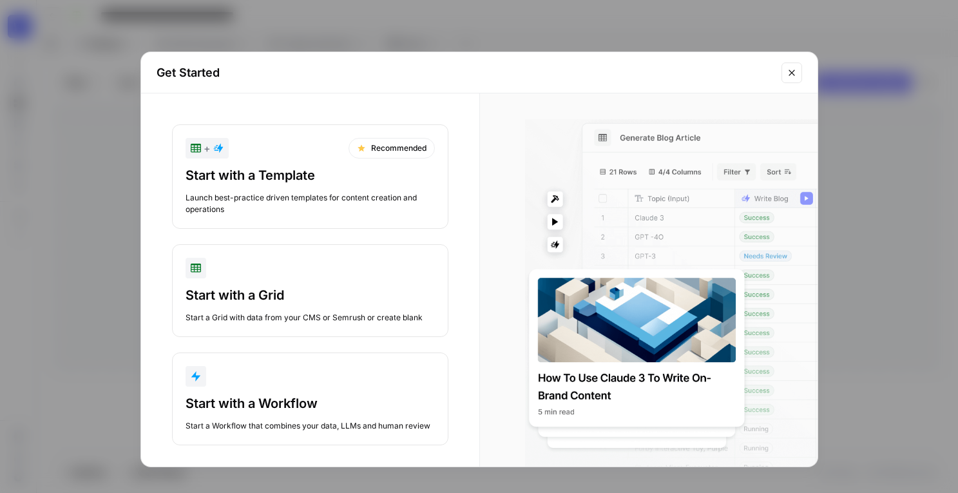
click at [376, 32] on div "Get Started + Recommended Start with a Template Launch best-practice driven tem…" at bounding box center [479, 246] width 958 height 493
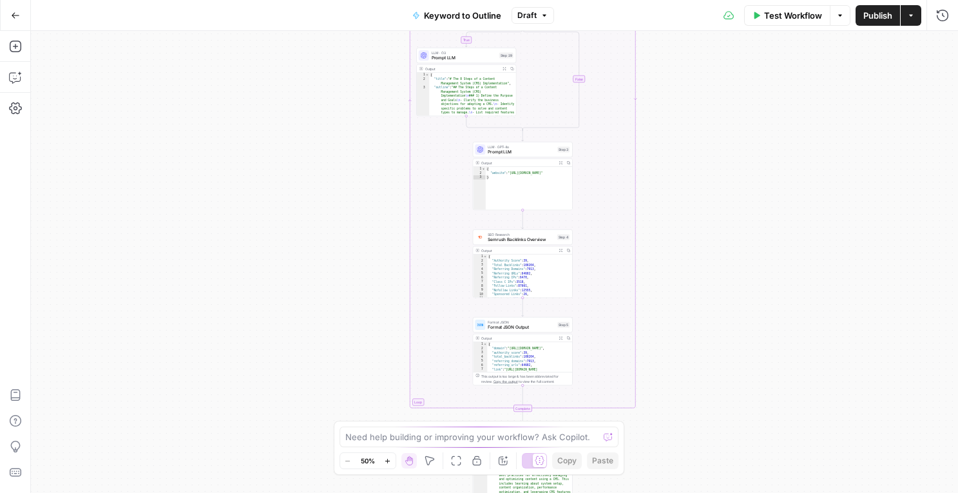
drag, startPoint x: 325, startPoint y: 137, endPoint x: 325, endPoint y: 342, distance: 204.9
click at [326, 344] on div "true false Workflow Set Inputs Inputs LLM · GPT-4o Search Query Step 40 Output …" at bounding box center [494, 262] width 927 height 462
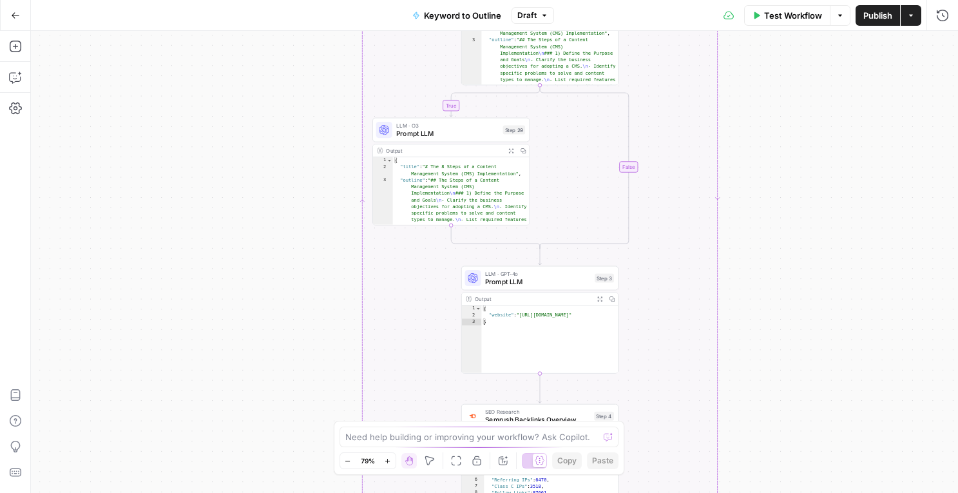
drag, startPoint x: 325, startPoint y: 342, endPoint x: 324, endPoint y: 526, distance: 184.3
click at [324, 492] on html "Webflow New Home Browse Insights Opportunities Your Data Flightpath Recent Grid…" at bounding box center [479, 246] width 958 height 493
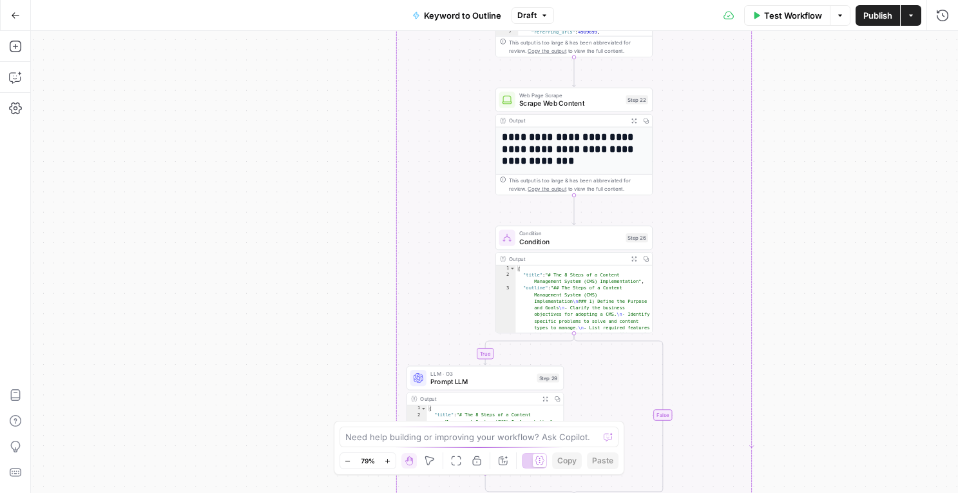
drag, startPoint x: 274, startPoint y: 278, endPoint x: 309, endPoint y: 530, distance: 254.4
click at [309, 492] on html "Webflow New Home Browse Insights Opportunities Your Data Flightpath Recent Grid…" at bounding box center [479, 246] width 958 height 493
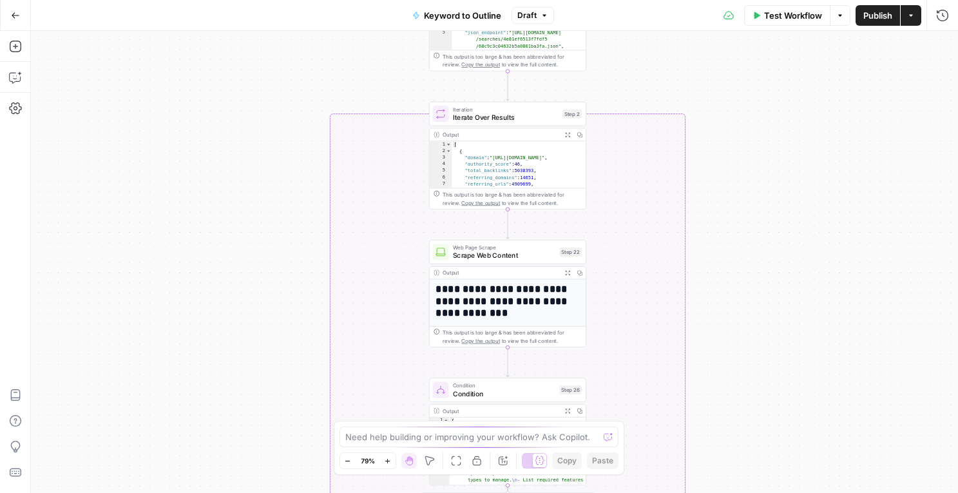
drag, startPoint x: 331, startPoint y: 218, endPoint x: 259, endPoint y: 403, distance: 198.3
click at [259, 403] on div "true false Workflow Set Inputs Inputs LLM · GPT-4o Search Query Step 40 Output …" at bounding box center [494, 262] width 927 height 462
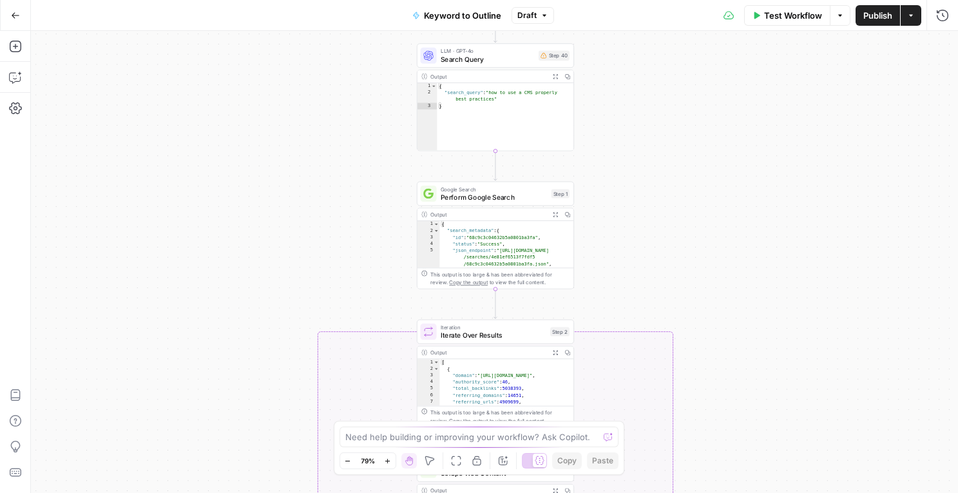
drag, startPoint x: 259, startPoint y: 243, endPoint x: 253, endPoint y: 427, distance: 183.8
click at [253, 428] on div "true false Workflow Set Inputs Inputs LLM · GPT-4o Search Query Step 40 Output …" at bounding box center [494, 262] width 927 height 462
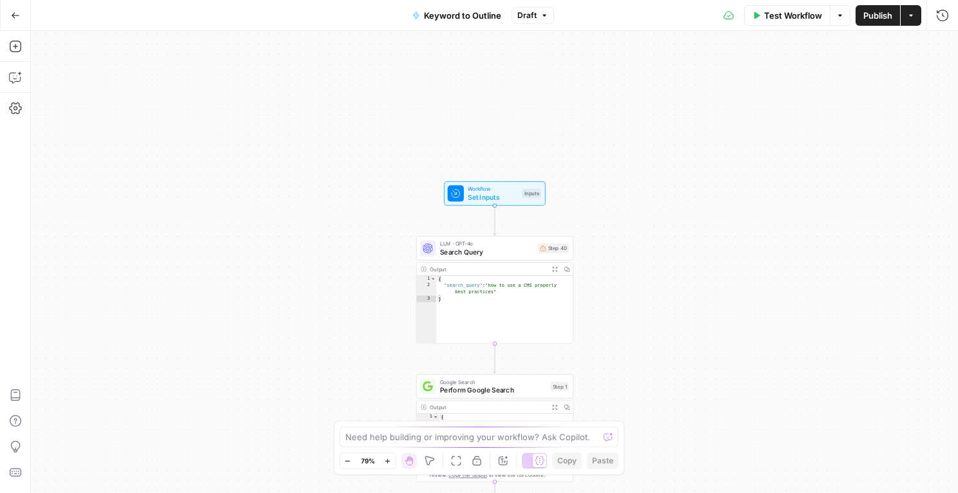
drag, startPoint x: 265, startPoint y: 216, endPoint x: 265, endPoint y: 413, distance: 197.2
click at [265, 413] on div "true false Workflow Set Inputs Inputs LLM · GPT-4o Search Query Step 40 Output …" at bounding box center [494, 262] width 927 height 462
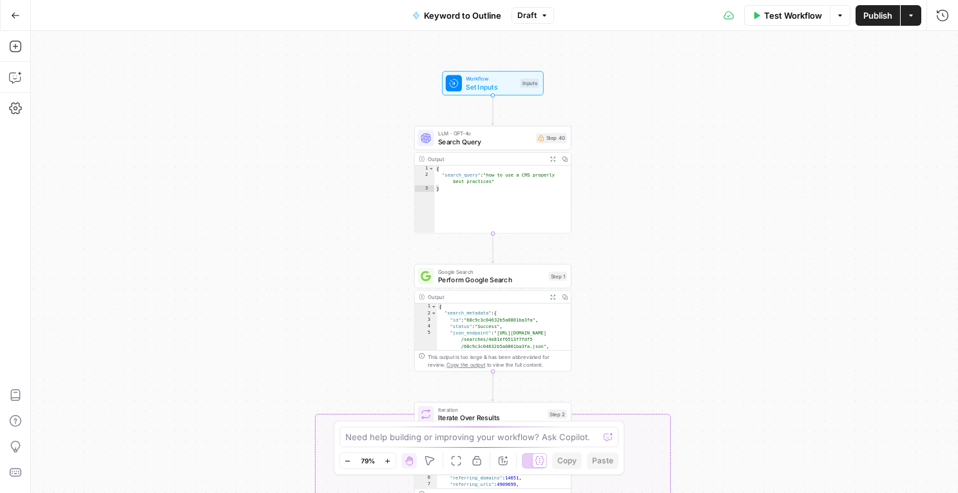
drag, startPoint x: 265, startPoint y: 413, endPoint x: 263, endPoint y: 300, distance: 112.8
click at [263, 300] on div "true false Workflow Set Inputs Inputs LLM · GPT-4o Search Query Step 40 Output …" at bounding box center [494, 262] width 927 height 462
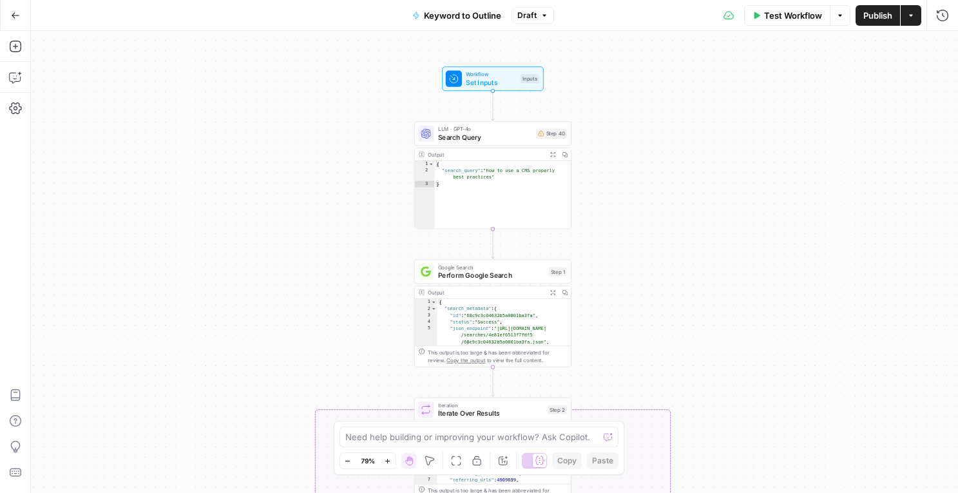
drag, startPoint x: 361, startPoint y: 208, endPoint x: 361, endPoint y: 191, distance: 16.1
click at [361, 189] on div "true false Workflow Set Inputs Inputs LLM · GPT-4o Search Query Step 40 Output …" at bounding box center [494, 262] width 927 height 462
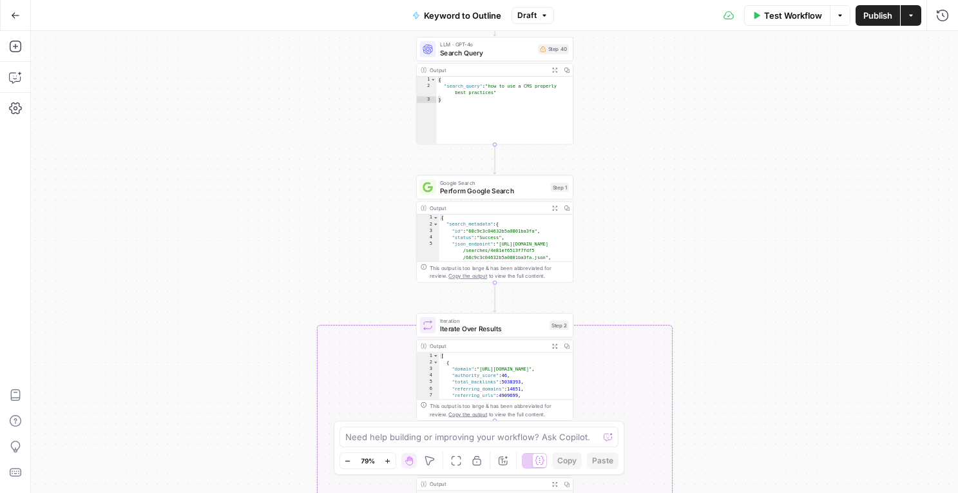
drag, startPoint x: 361, startPoint y: 191, endPoint x: 363, endPoint y: 122, distance: 69.6
click at [363, 120] on div "true false Workflow Set Inputs Inputs LLM · GPT-4o Search Query Step 40 Output …" at bounding box center [494, 262] width 927 height 462
click at [19, 47] on icon "button" at bounding box center [15, 46] width 13 height 13
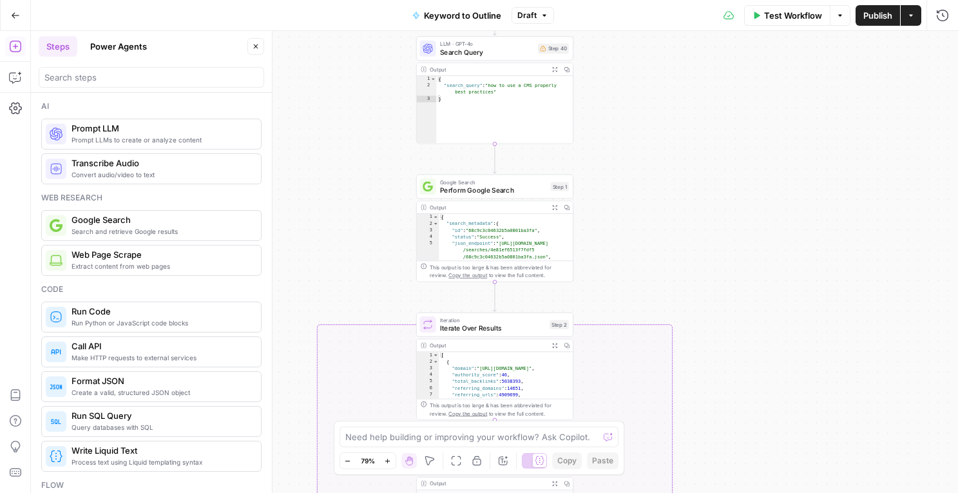
scroll to position [13, 0]
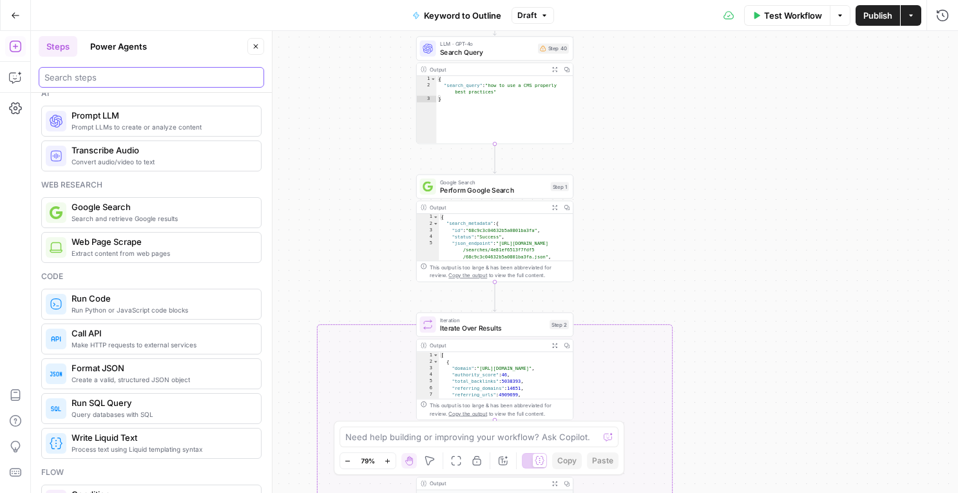
click at [81, 77] on input "search" at bounding box center [151, 77] width 214 height 13
type input "data"
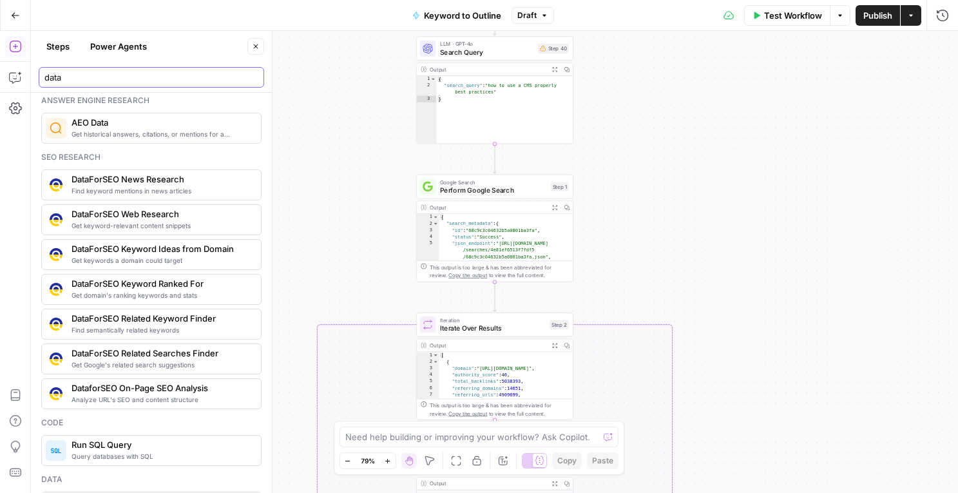
scroll to position [0, 0]
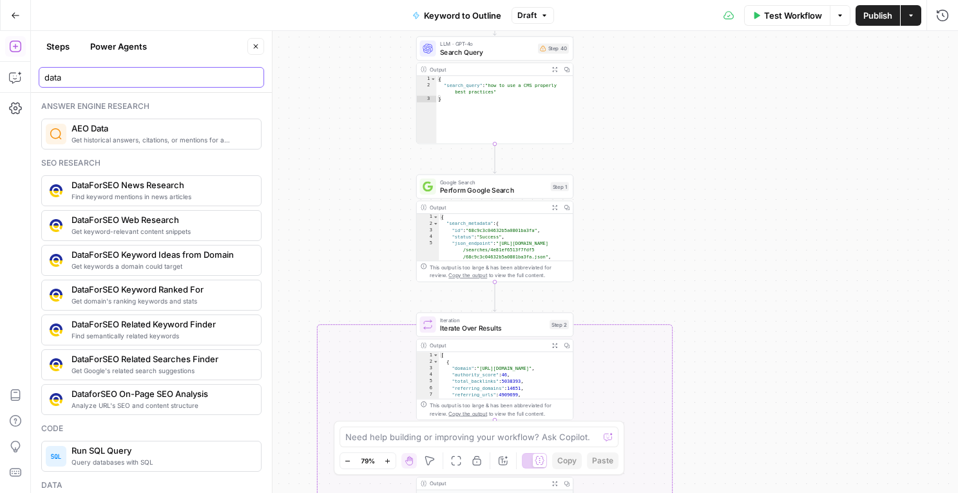
click at [256, 75] on input "data" at bounding box center [151, 77] width 214 height 13
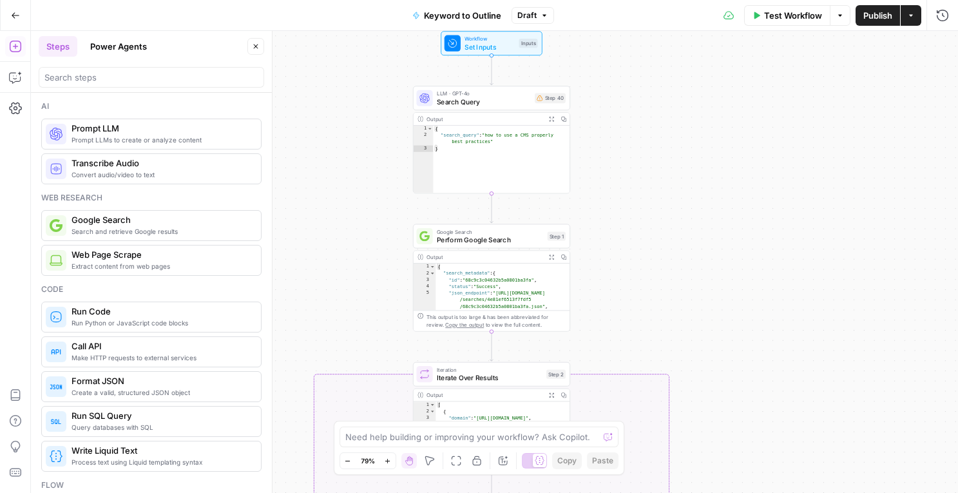
drag, startPoint x: 614, startPoint y: 120, endPoint x: 610, endPoint y: 170, distance: 50.4
click at [610, 170] on div "true false Workflow Set Inputs Inputs LLM · GPT-4o Search Query Step 40 Output …" at bounding box center [494, 262] width 927 height 462
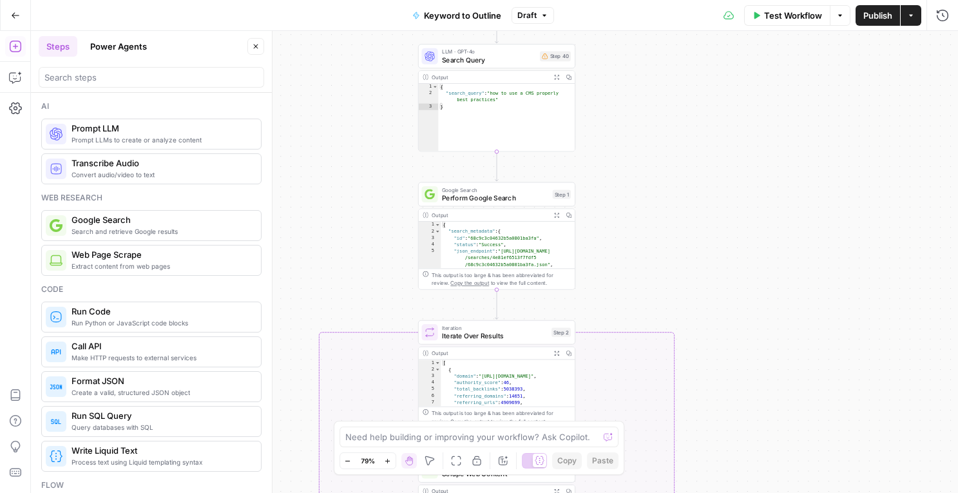
drag, startPoint x: 614, startPoint y: 201, endPoint x: 619, endPoint y: 159, distance: 42.8
click at [619, 159] on div "true false Workflow Set Inputs Inputs LLM · GPT-4o Search Query Step 40 Output …" at bounding box center [494, 262] width 927 height 462
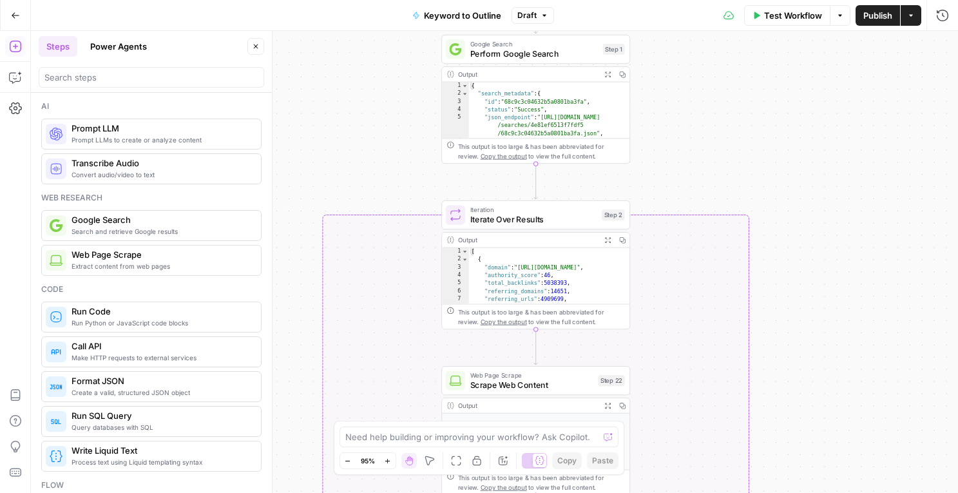
drag, startPoint x: 619, startPoint y: 159, endPoint x: 658, endPoint y: 28, distance: 136.4
click at [658, 28] on div "Go Back Keyword to Outline Draft Test Workflow Options Publish Actions Run Hist…" at bounding box center [479, 246] width 958 height 493
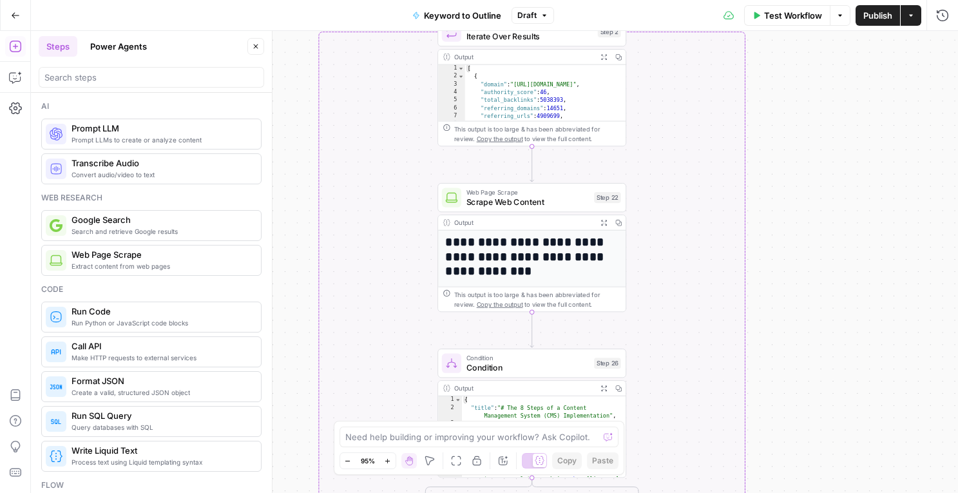
drag, startPoint x: 699, startPoint y: 95, endPoint x: 695, endPoint y: -88, distance: 182.4
click at [695, 0] on html "Webflow New Home Browse Insights Opportunities Your Data Flightpath Recent Grid…" at bounding box center [479, 246] width 958 height 493
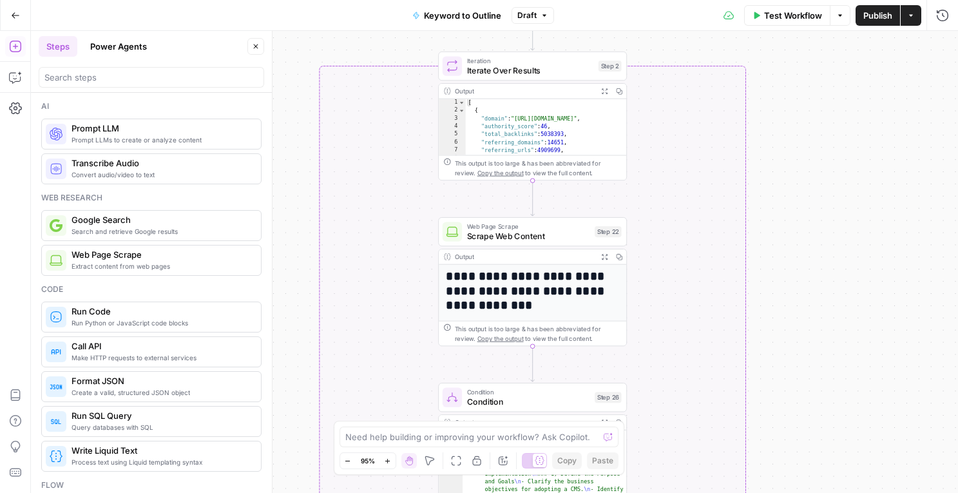
drag, startPoint x: 832, startPoint y: 184, endPoint x: 833, endPoint y: 217, distance: 32.2
click at [833, 217] on div "true false Workflow Set Inputs Inputs LLM · GPT-4o Search Query Step 40 Output …" at bounding box center [494, 262] width 927 height 462
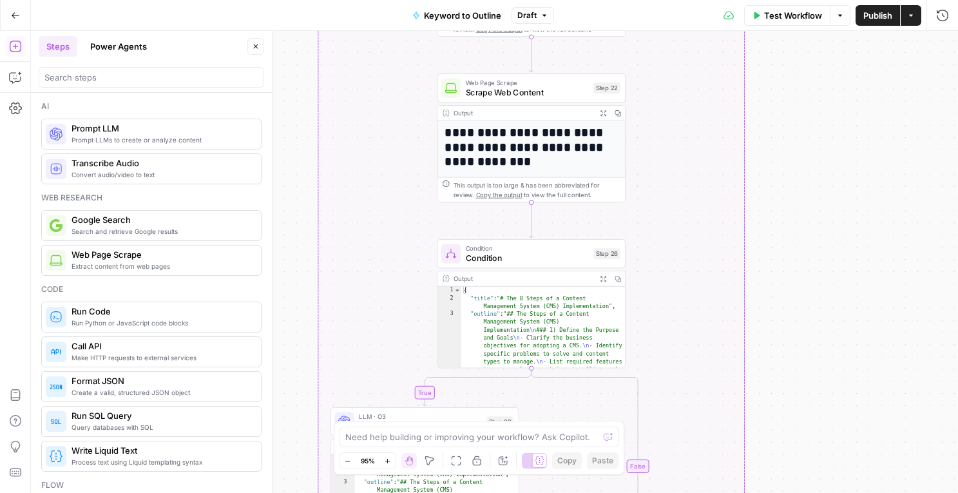
drag, startPoint x: 818, startPoint y: 230, endPoint x: 814, endPoint y: 73, distance: 156.7
click at [814, 73] on div "true false Workflow Set Inputs Inputs LLM · GPT-4o Search Query Step 40 Output …" at bounding box center [494, 262] width 927 height 462
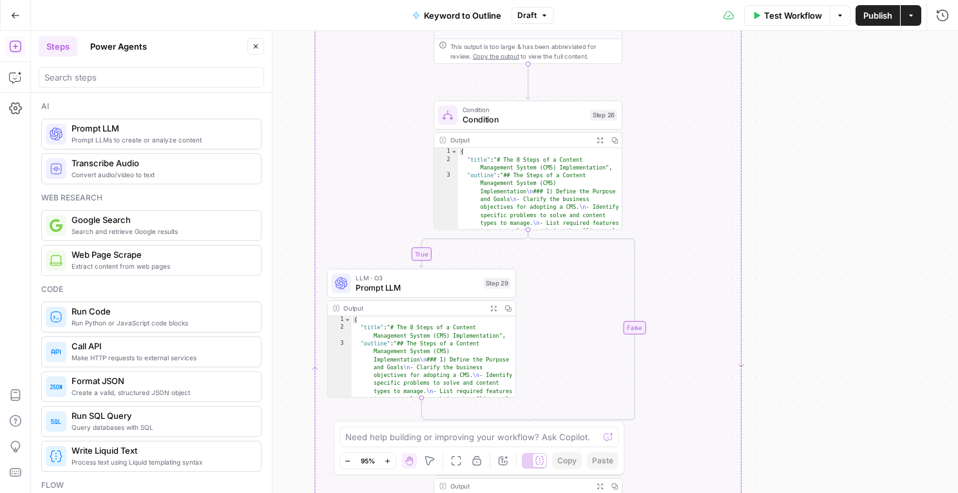
drag, startPoint x: 789, startPoint y: 171, endPoint x: 789, endPoint y: 46, distance: 125.0
click at [789, 46] on div "true false Workflow Set Inputs Inputs LLM · GPT-4o Search Query Step 40 Output …" at bounding box center [494, 262] width 927 height 462
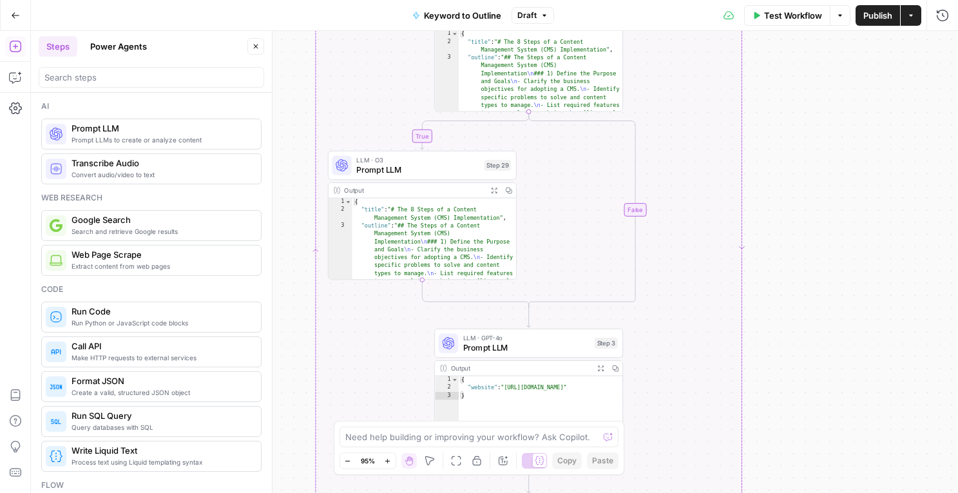
drag, startPoint x: 779, startPoint y: 202, endPoint x: 779, endPoint y: -2, distance: 204.3
click at [779, 0] on html "Webflow New Home Browse Insights Opportunities Your Data Flightpath Recent Grid…" at bounding box center [479, 246] width 958 height 493
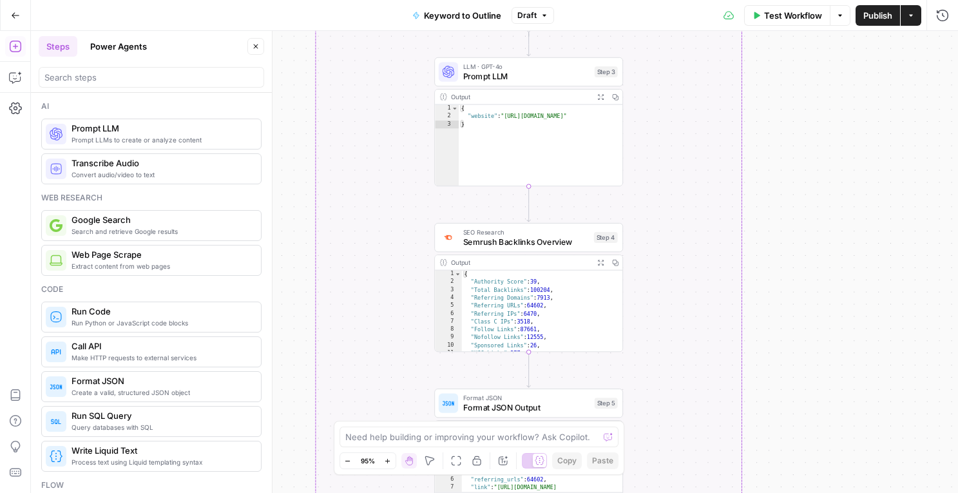
drag, startPoint x: 779, startPoint y: 184, endPoint x: 779, endPoint y: -1, distance: 184.3
click at [779, 0] on html "Webflow New Home Browse Insights Opportunities Your Data Flightpath Recent Grid…" at bounding box center [479, 246] width 958 height 493
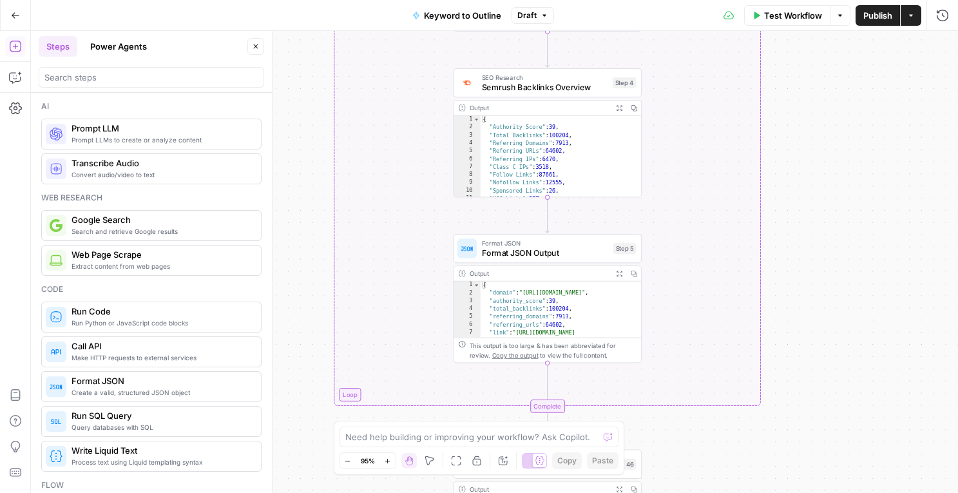
drag, startPoint x: 835, startPoint y: 207, endPoint x: 853, endPoint y: 54, distance: 153.9
click at [853, 54] on div "true false Workflow Set Inputs Inputs LLM · GPT-4o Search Query Step 40 Output …" at bounding box center [494, 262] width 927 height 462
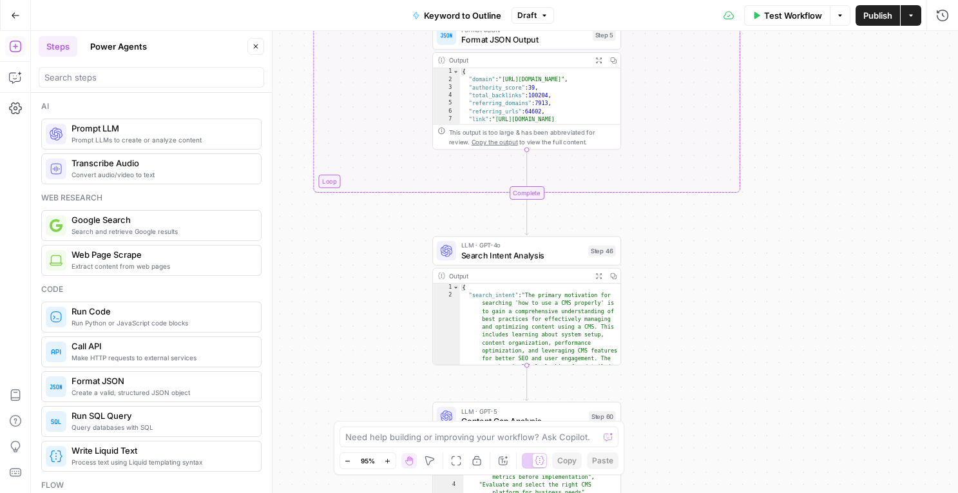
drag, startPoint x: 839, startPoint y: 214, endPoint x: 815, endPoint y: -14, distance: 228.7
click at [815, 0] on html "Webflow New Home Browse Insights Opportunities Your Data Flightpath Recent Grid…" at bounding box center [479, 246] width 958 height 493
